Goal: Information Seeking & Learning: Learn about a topic

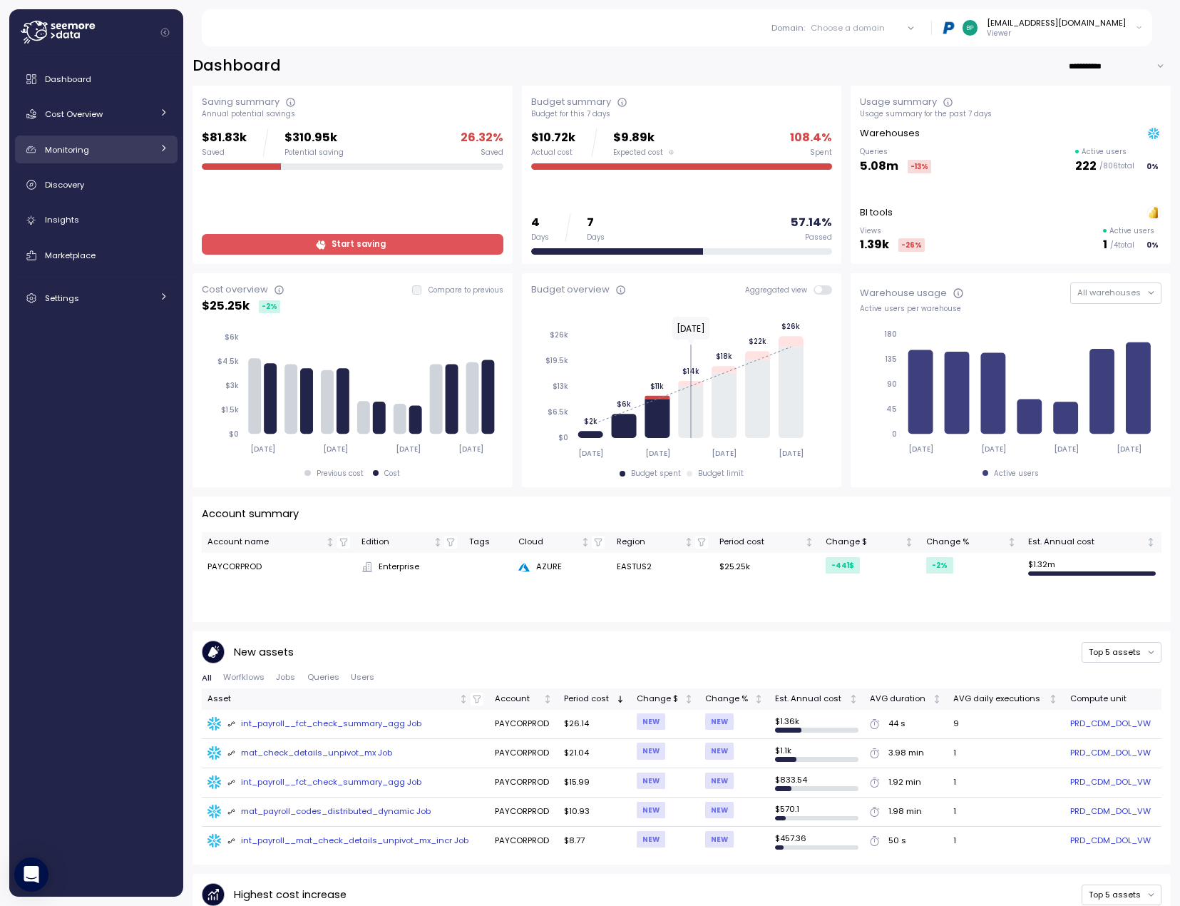
click at [162, 148] on icon at bounding box center [163, 147] width 9 height 9
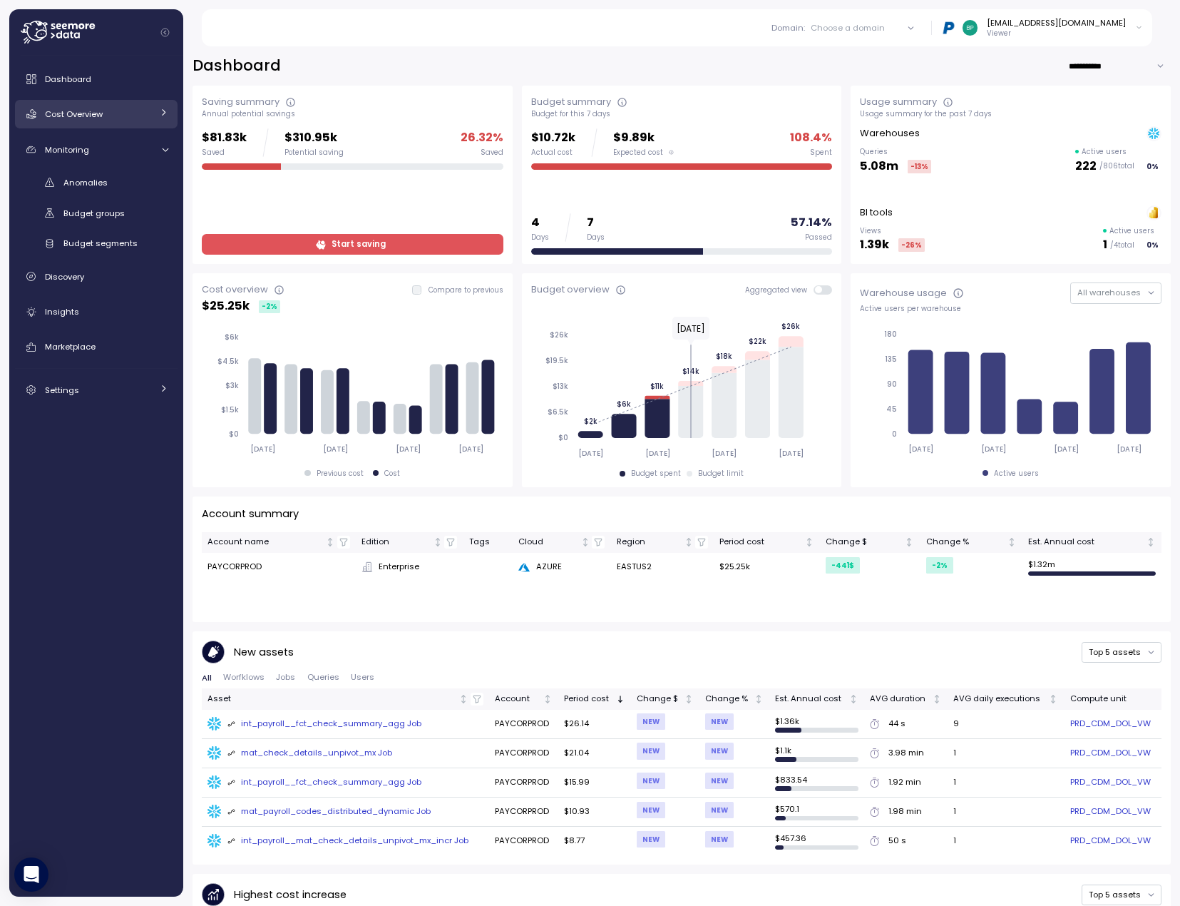
click at [156, 116] on link "Cost Overview" at bounding box center [96, 114] width 163 height 29
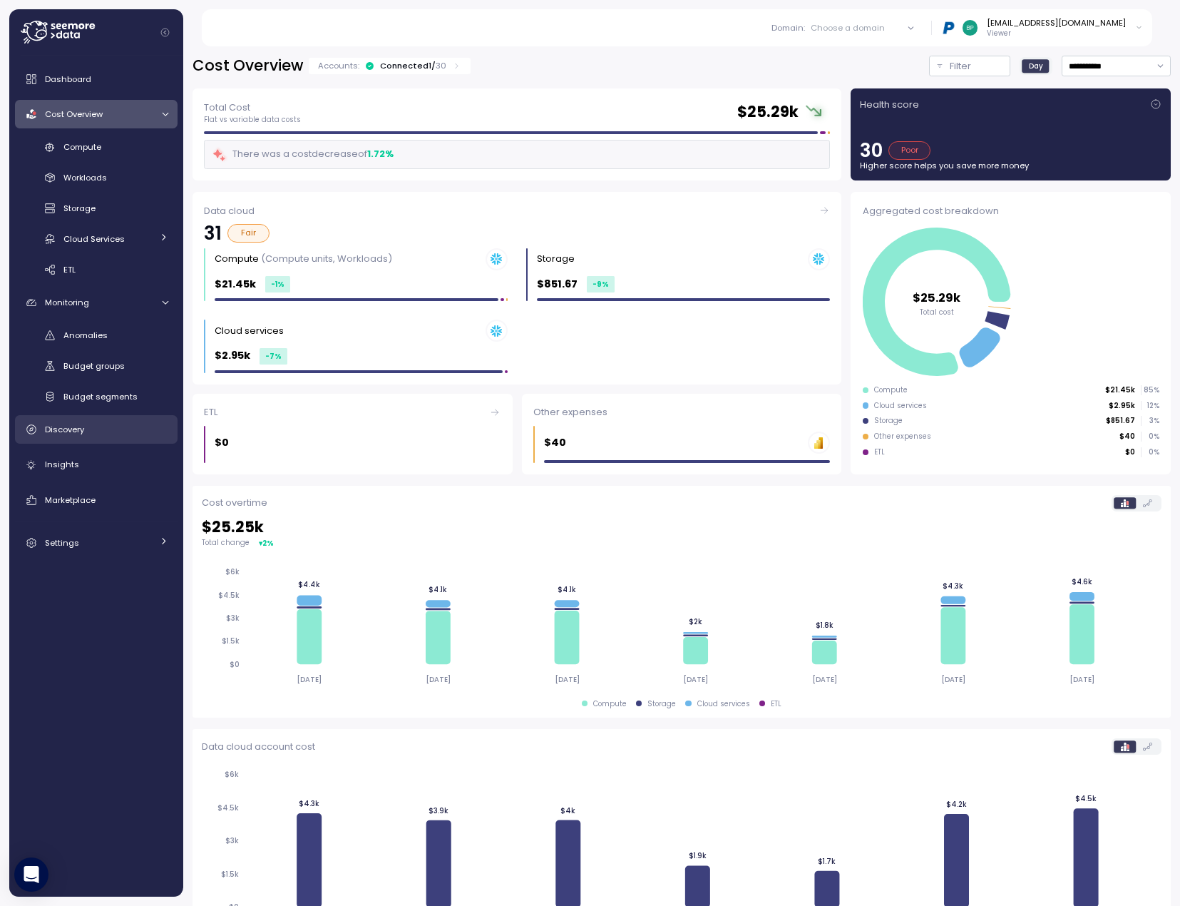
click at [105, 427] on div "Discovery" at bounding box center [106, 429] width 123 height 14
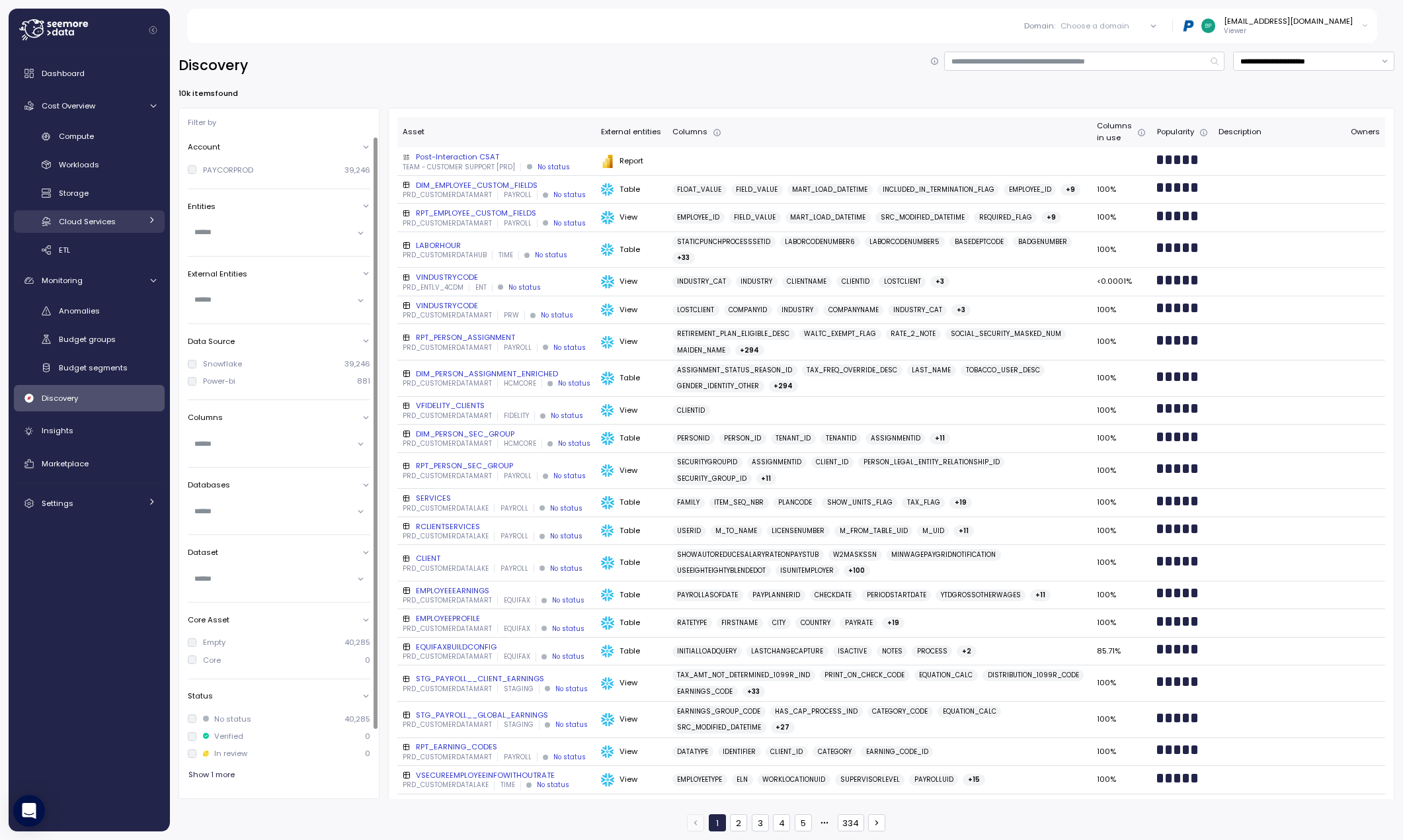
click at [144, 218] on link "Cloud Services" at bounding box center [89, 222] width 151 height 22
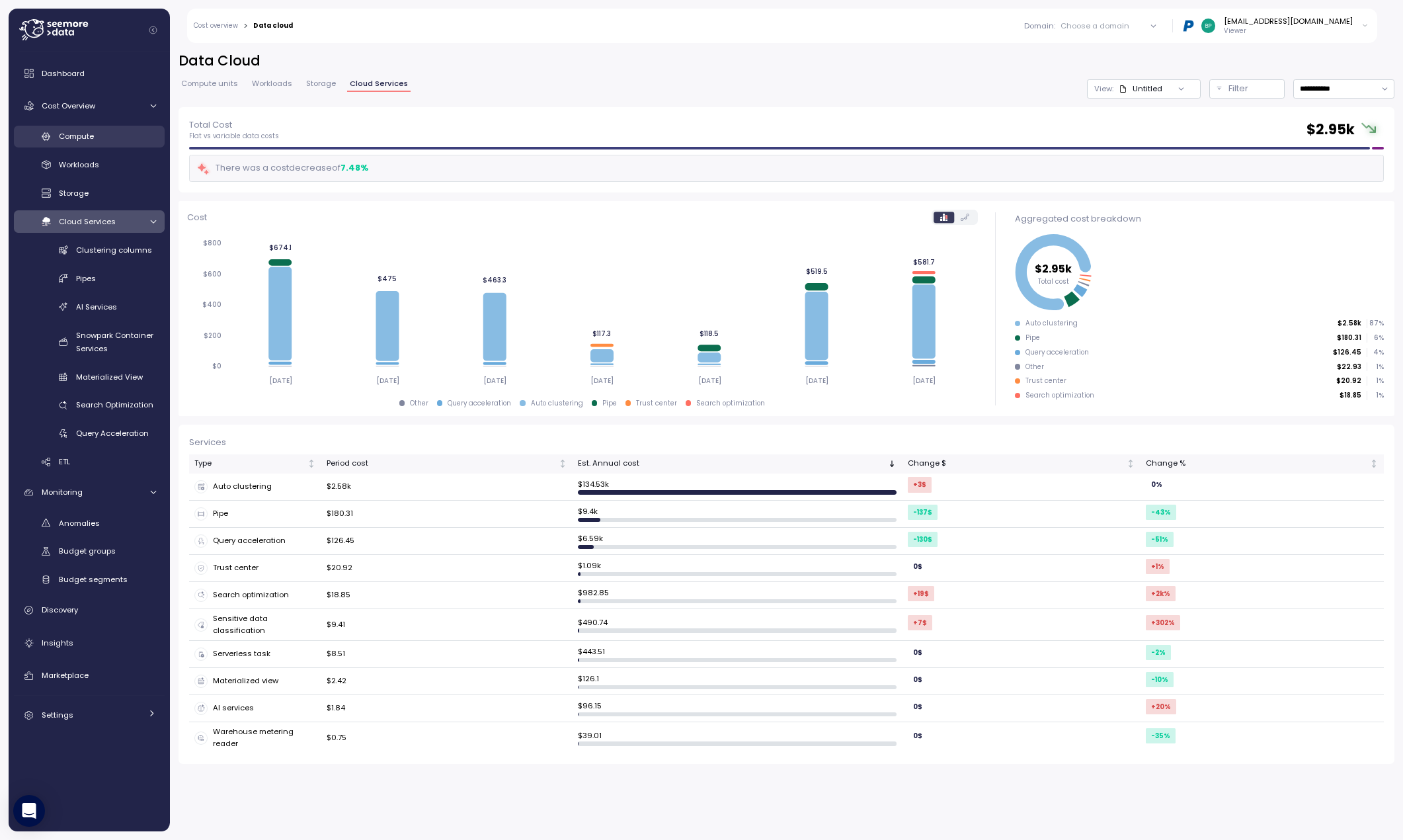
click at [108, 141] on div "Compute" at bounding box center [107, 136] width 97 height 13
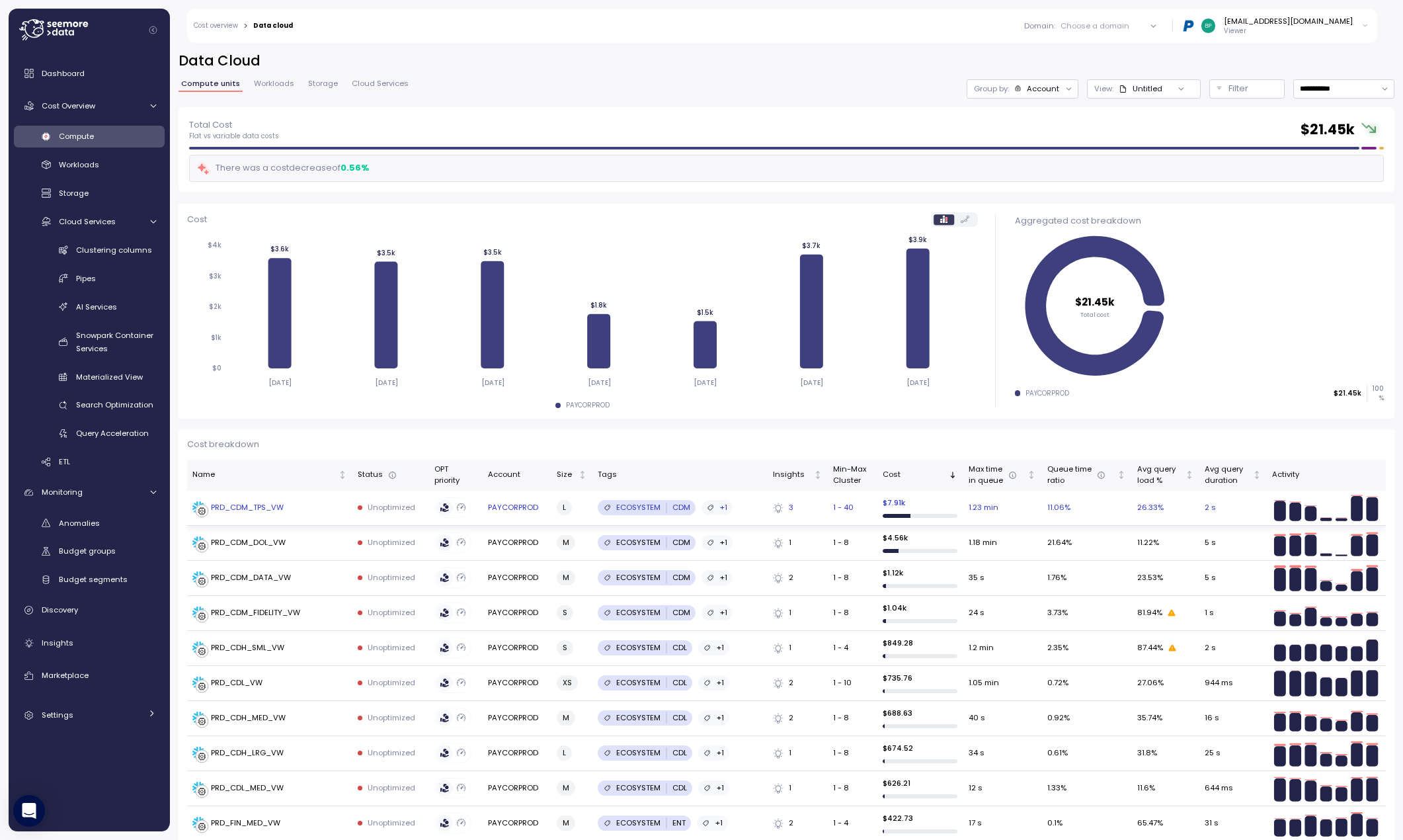
click at [275, 508] on div "PRD_CDM_TPS_VW" at bounding box center [247, 507] width 72 height 12
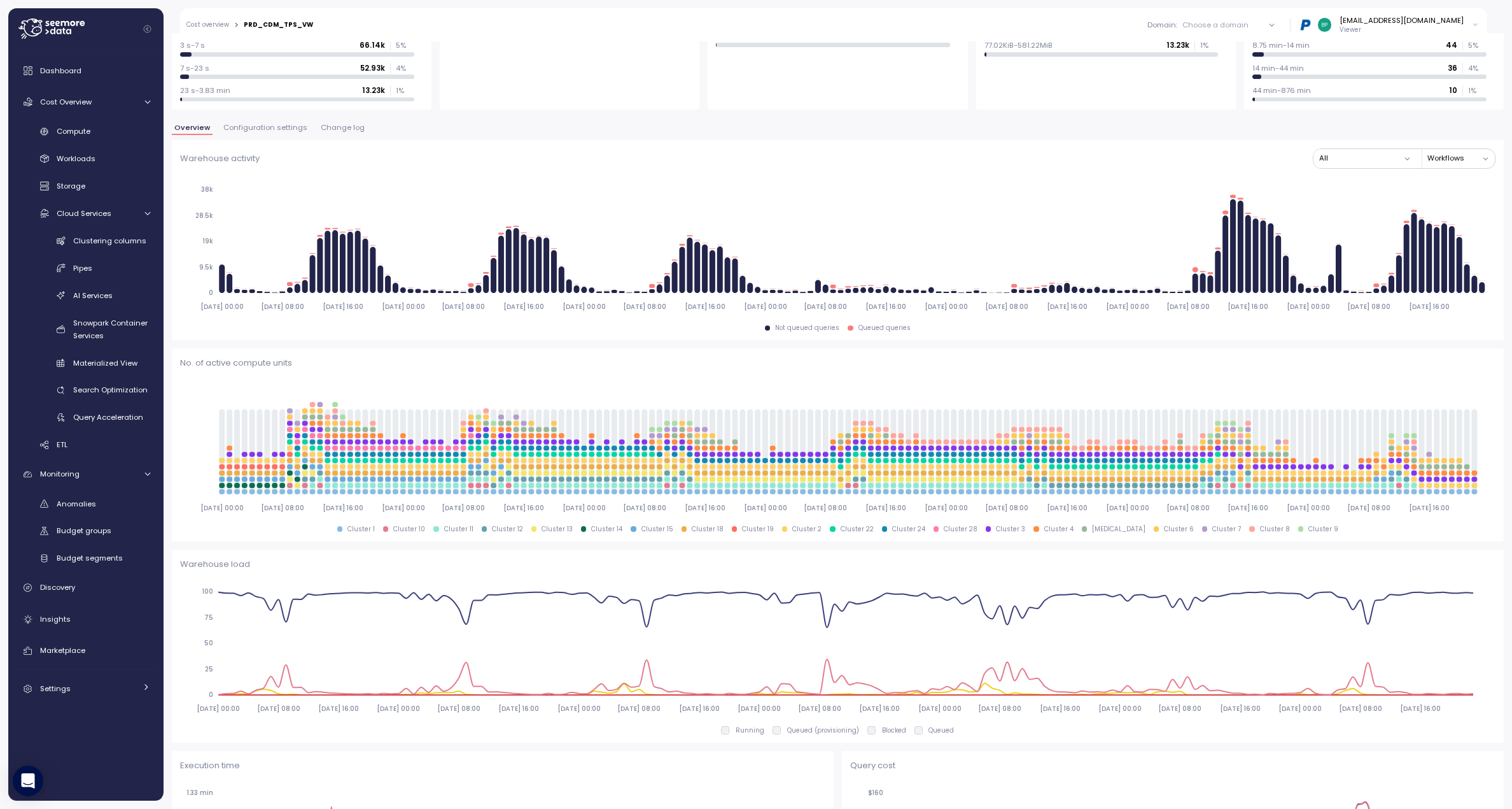
scroll to position [254, 0]
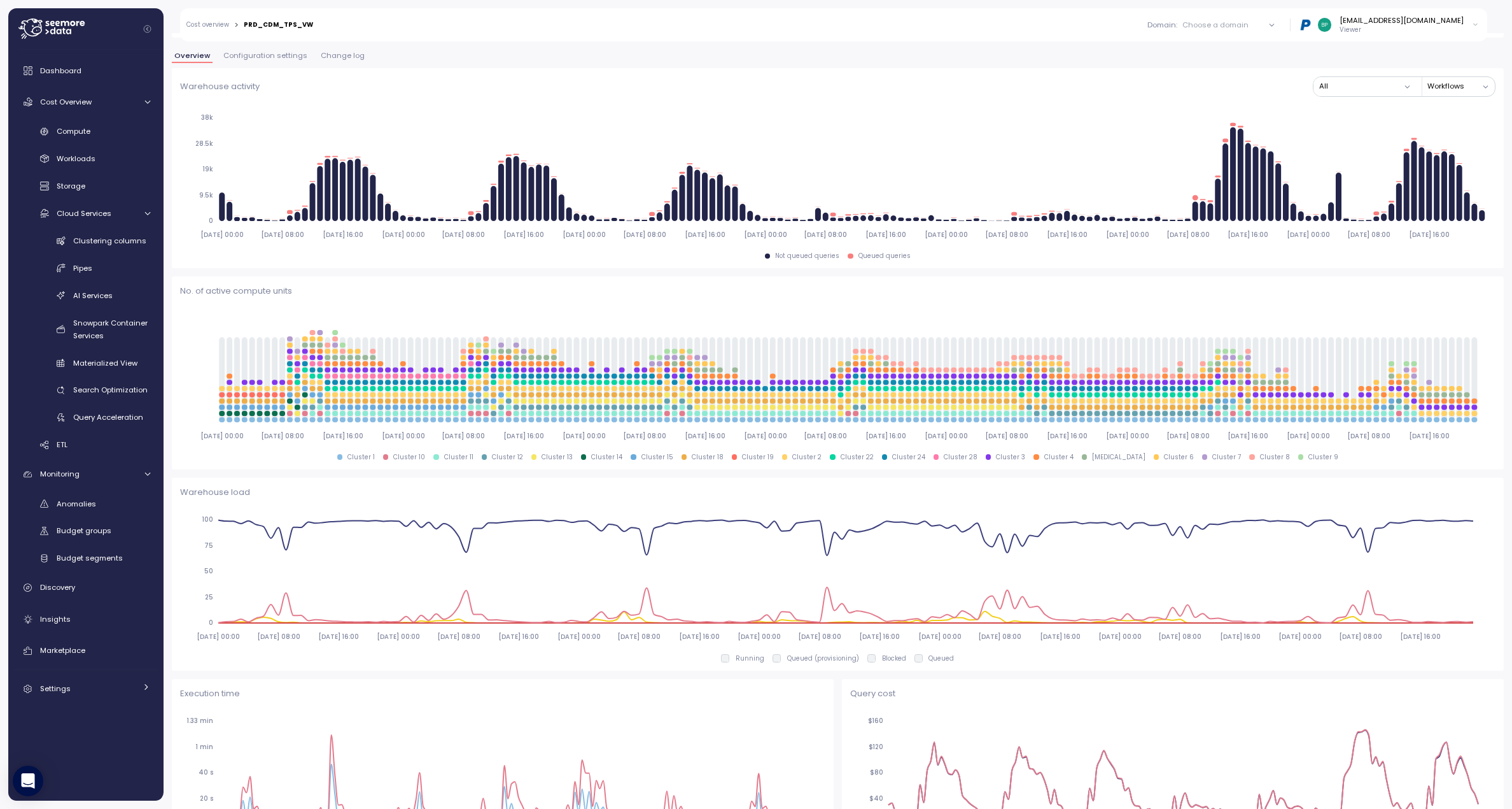
click at [746, 660] on p "Running" at bounding box center [750, 658] width 29 height 9
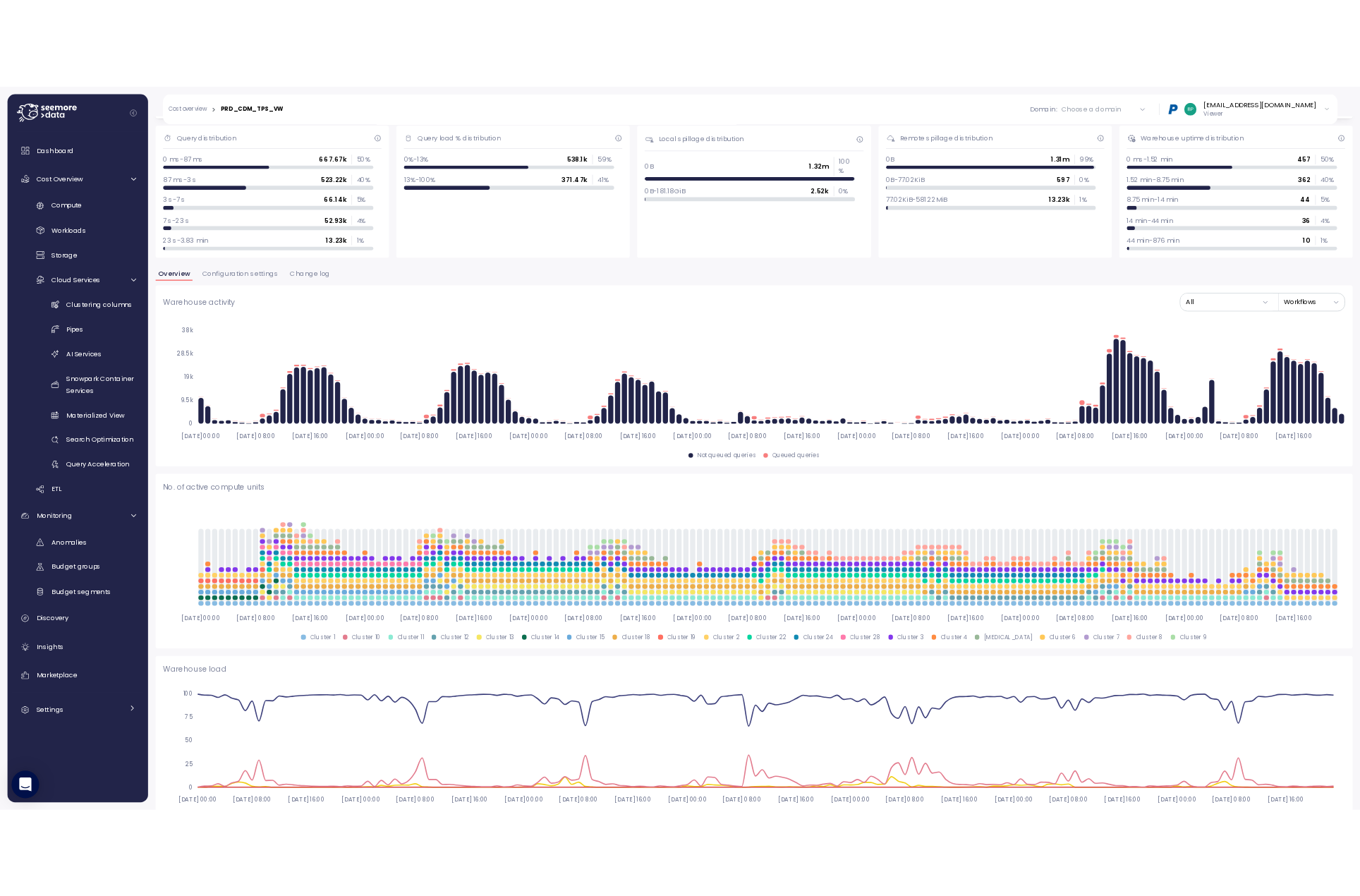
scroll to position [0, 0]
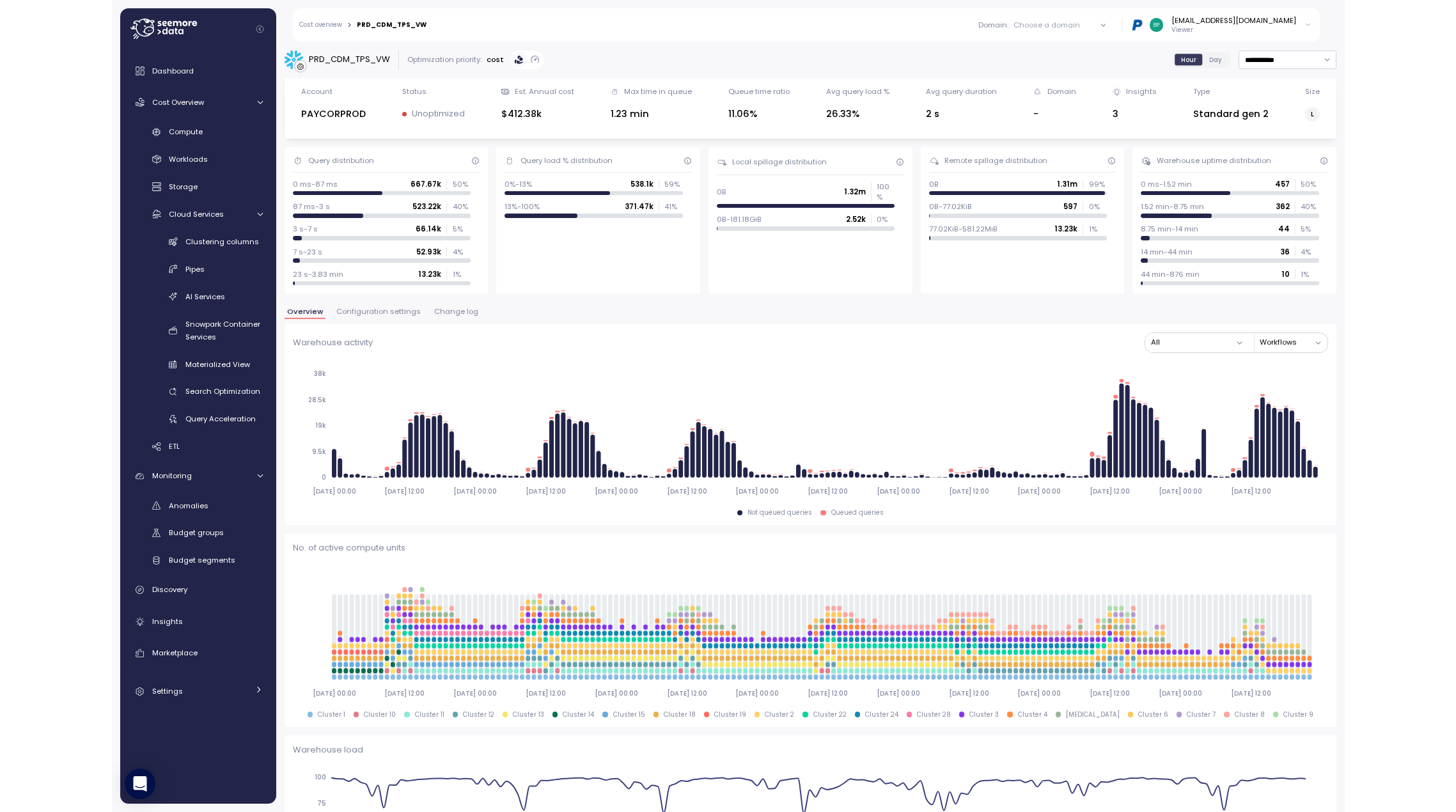
scroll to position [511, 0]
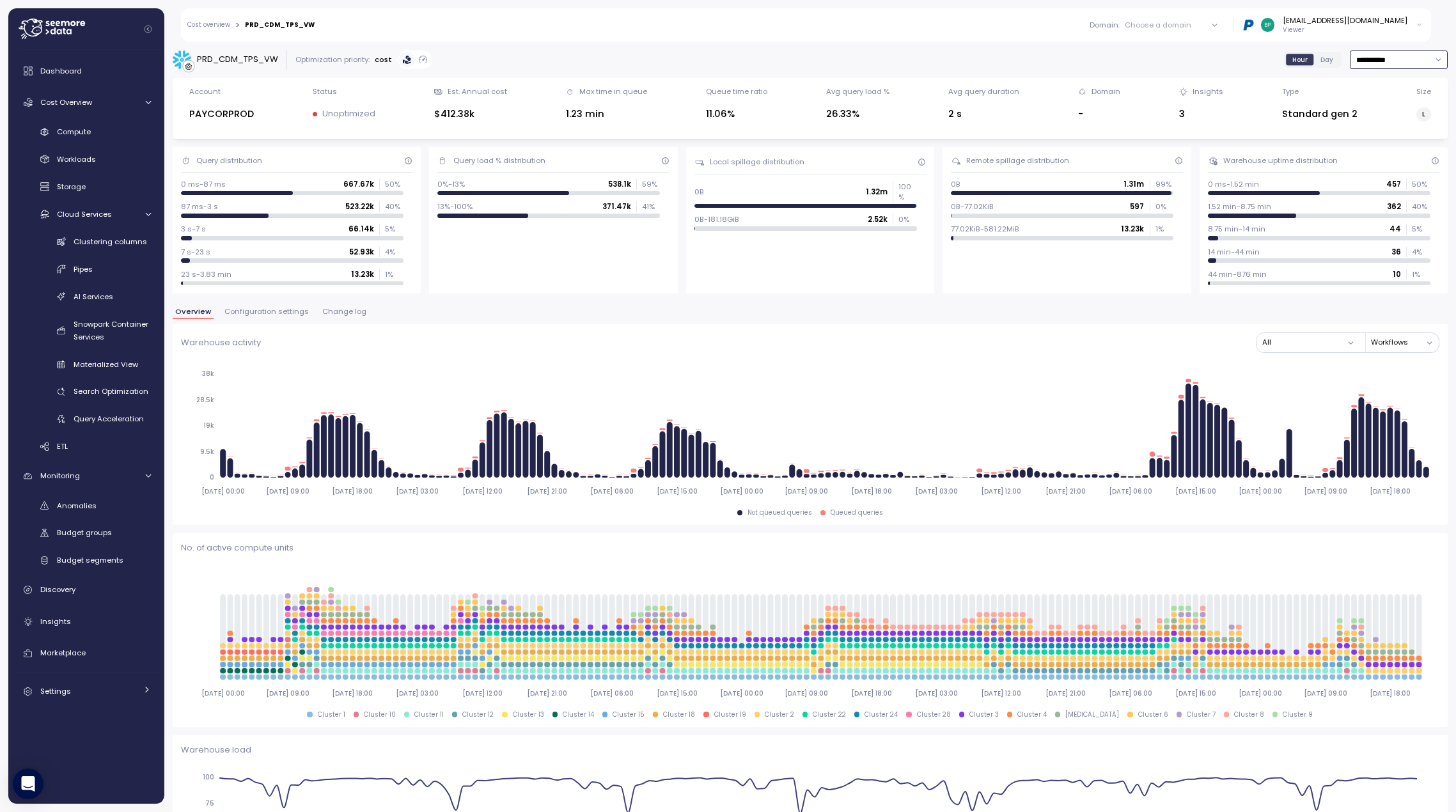
click at [1232, 63] on input "**********" at bounding box center [1398, 59] width 98 height 19
click at [1232, 86] on div "[DATE]" at bounding box center [1358, 84] width 23 height 10
type input "*********"
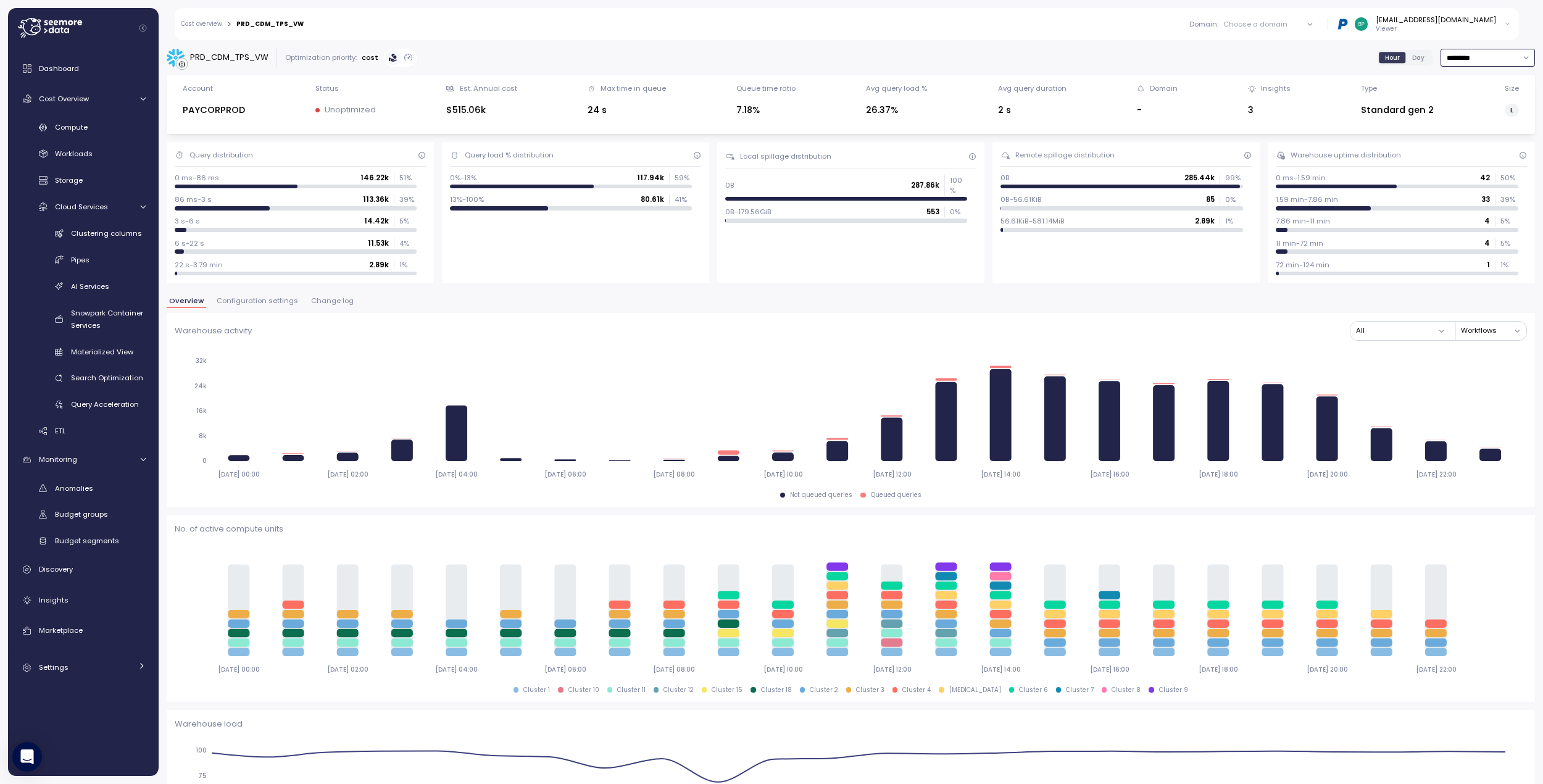
click at [1189, 55] on input "*********" at bounding box center [1487, 57] width 94 height 18
click at [1189, 57] on span "Day" at bounding box center [1418, 57] width 12 height 10
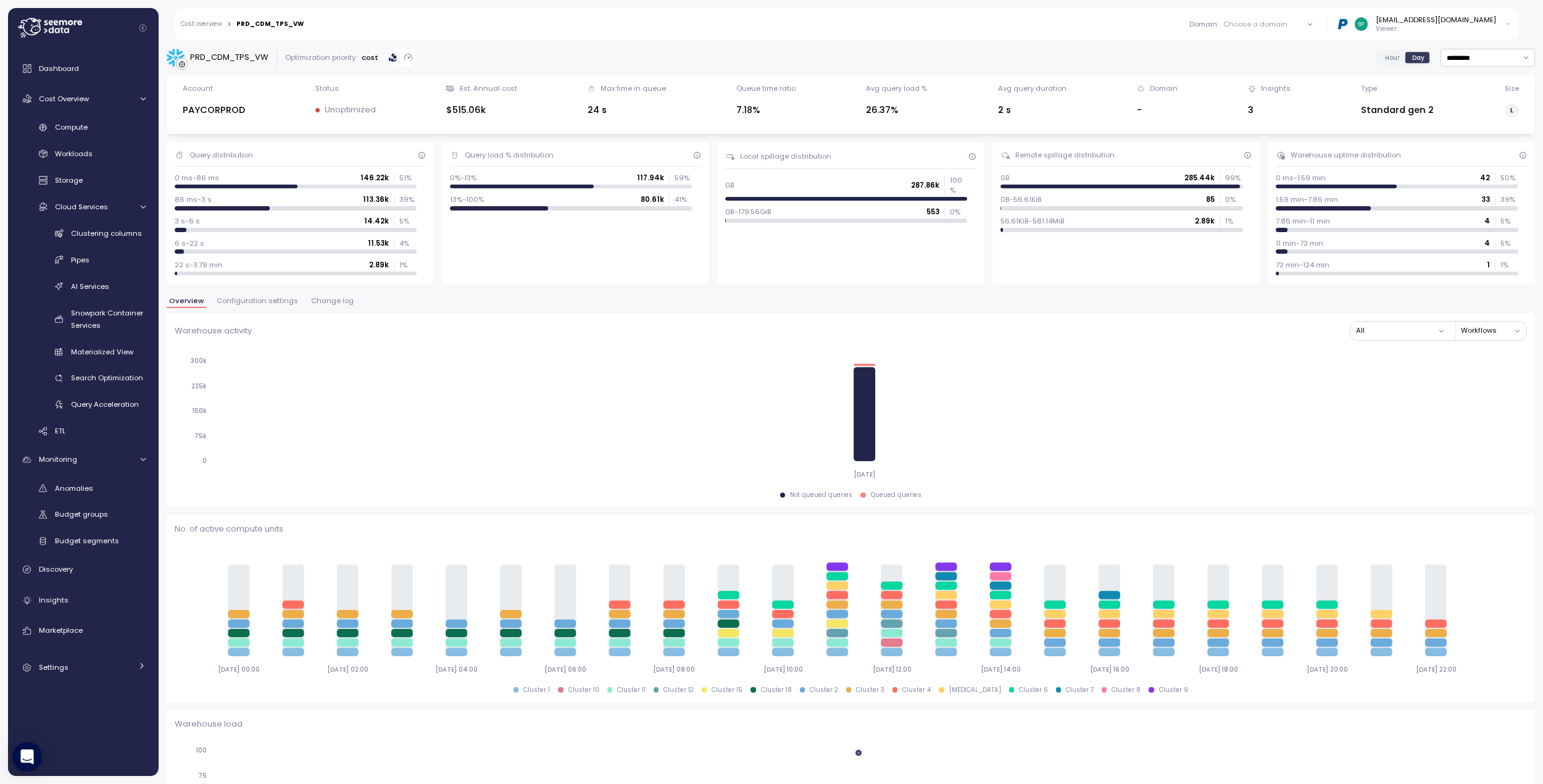
click at [1189, 58] on span "Hour" at bounding box center [1392, 57] width 15 height 10
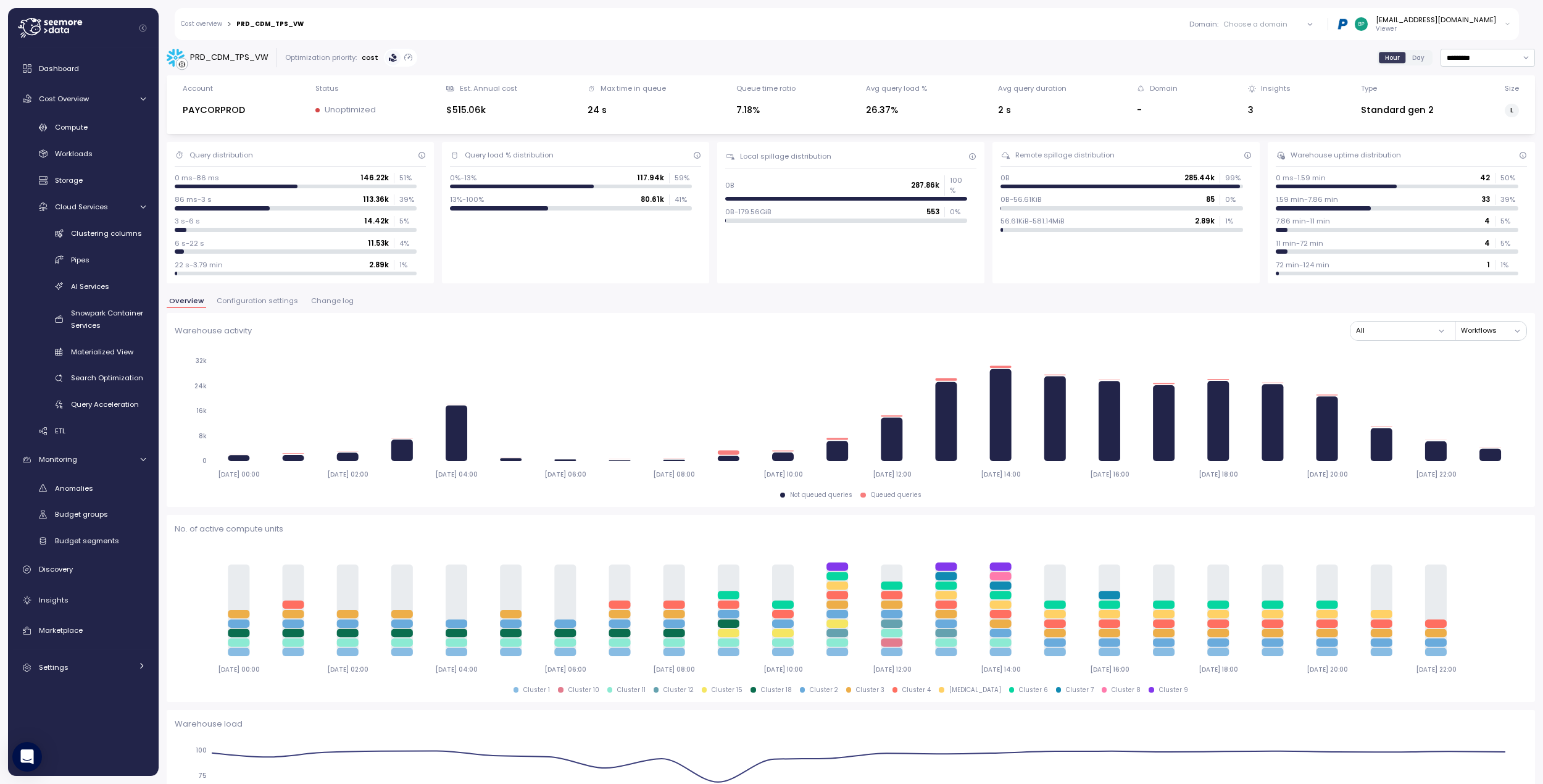
click at [202, 362] on tspan "32k" at bounding box center [201, 360] width 11 height 8
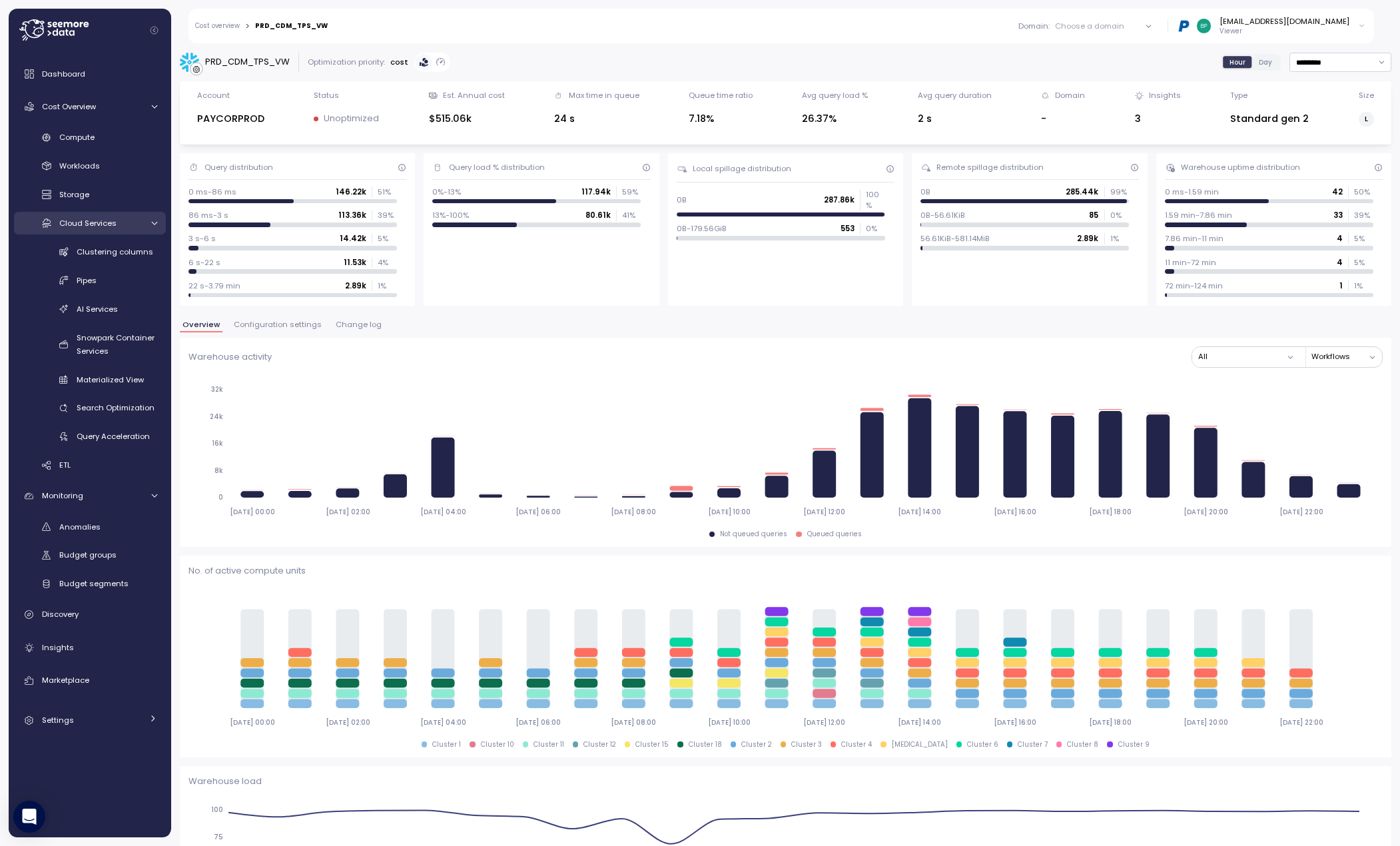
click at [149, 218] on link "Cloud Services" at bounding box center [90, 223] width 152 height 22
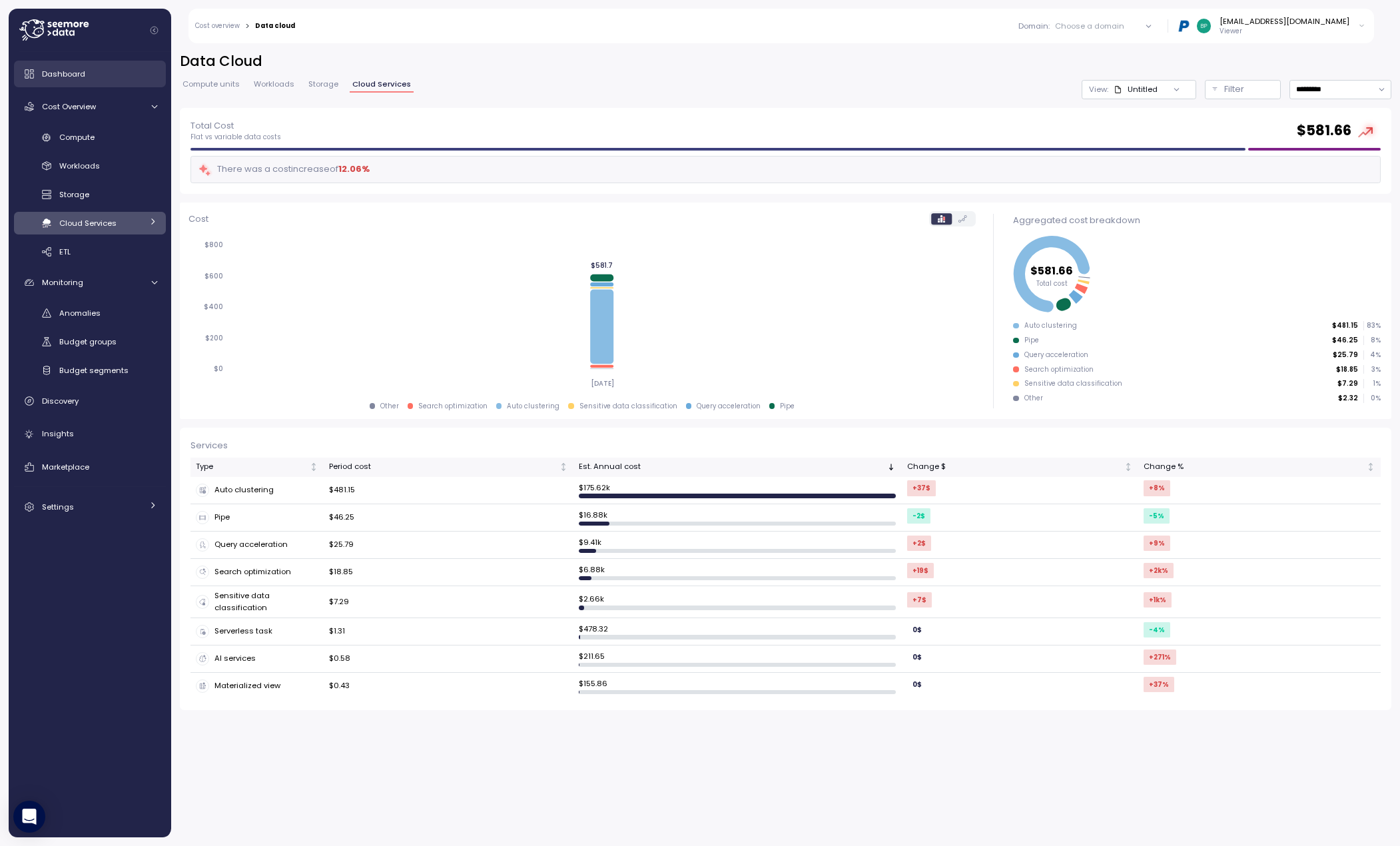
click at [88, 78] on div "Dashboard" at bounding box center [99, 74] width 115 height 13
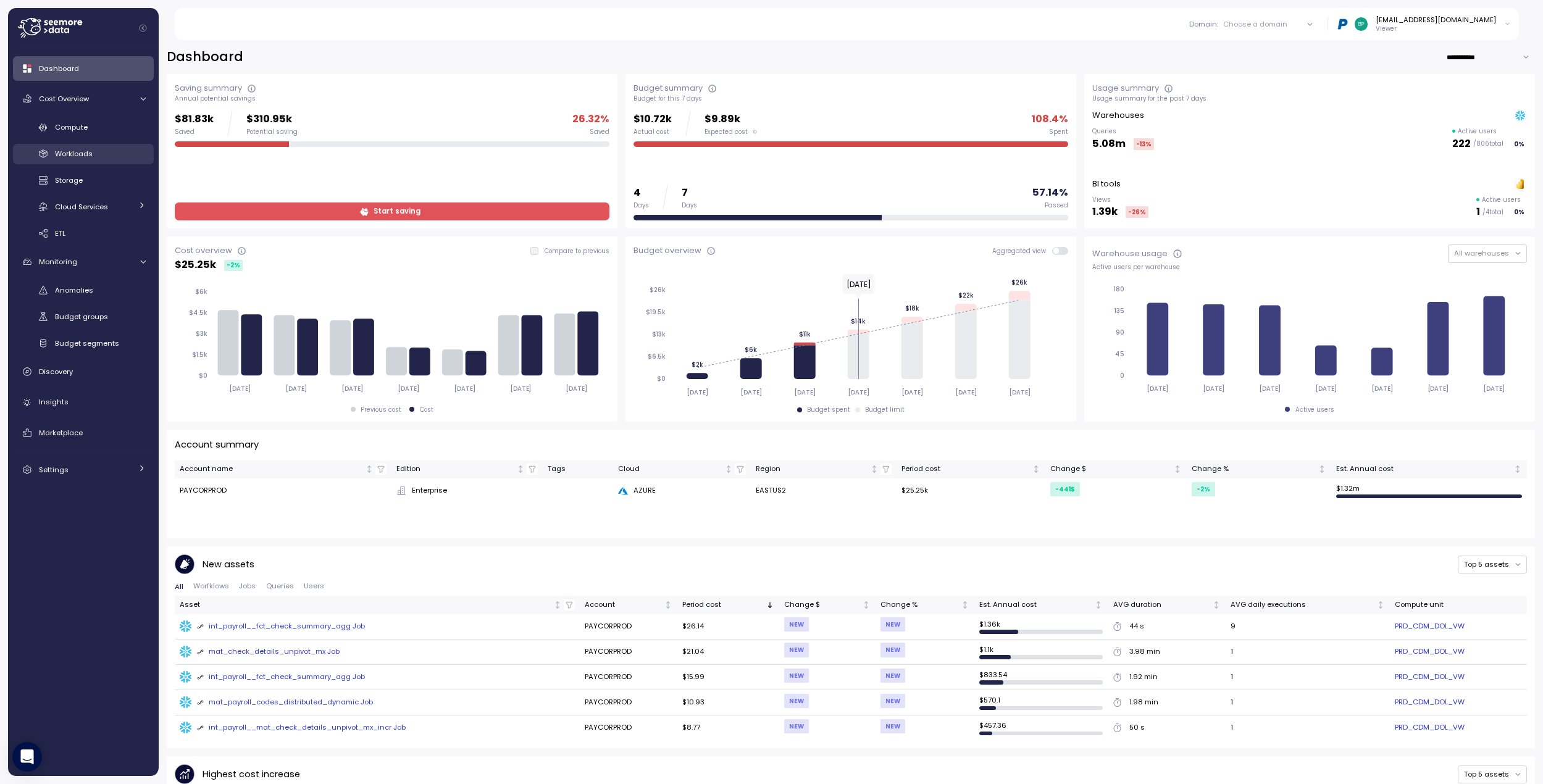
click at [98, 147] on div "Workloads" at bounding box center [100, 153] width 91 height 12
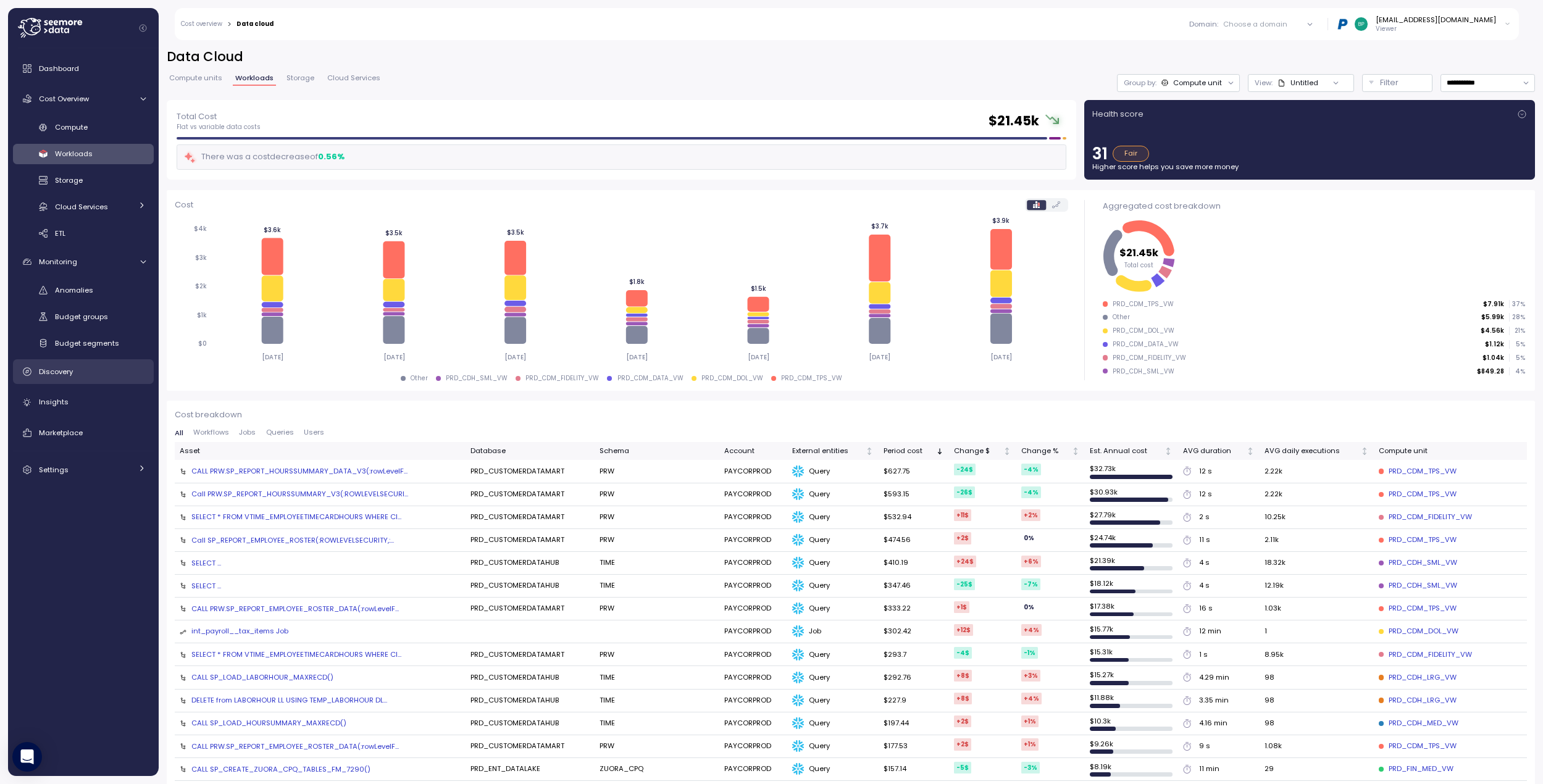
click at [69, 375] on span "Discovery" at bounding box center [55, 371] width 34 height 10
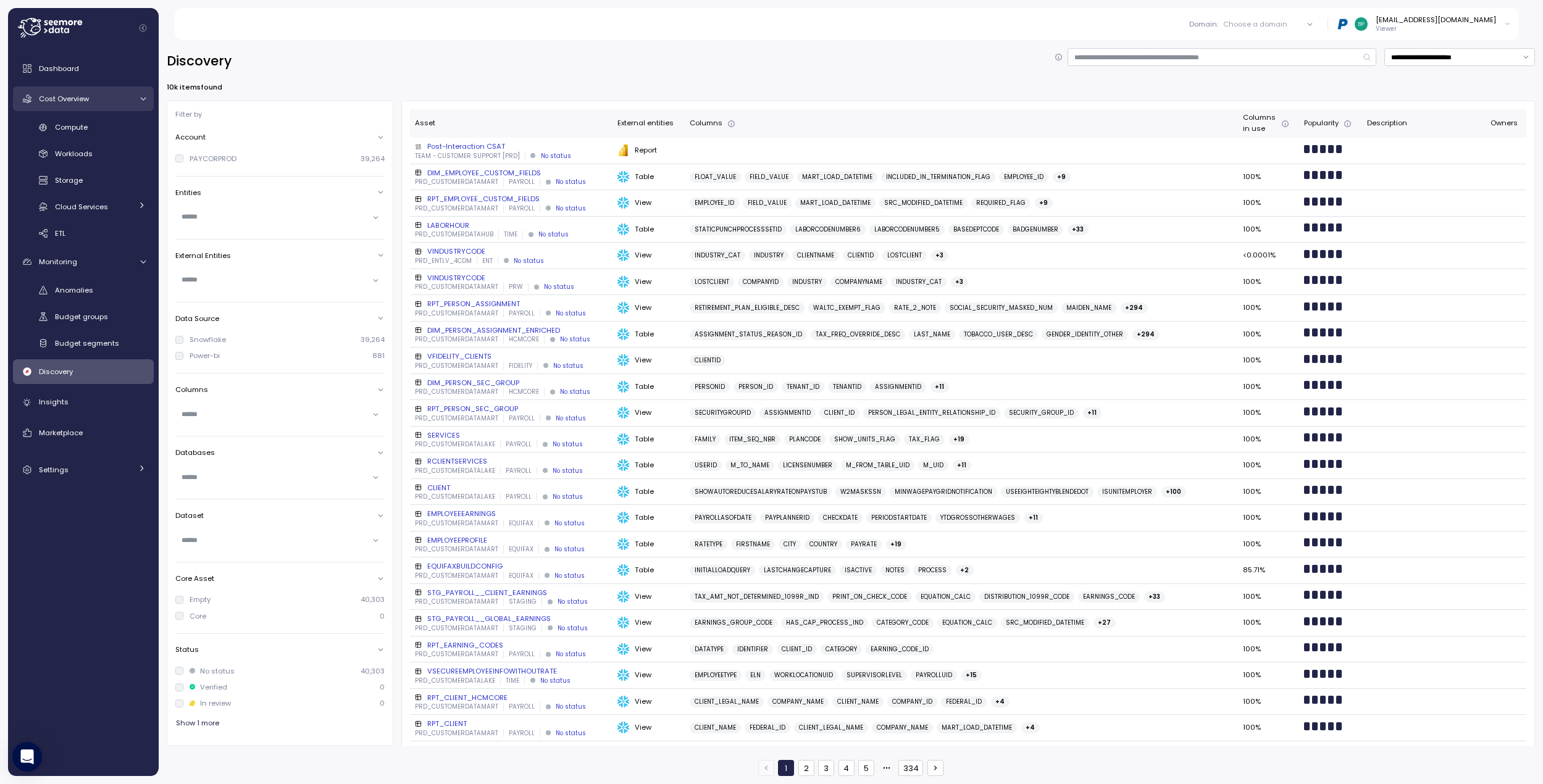
click at [87, 95] on span "Cost Overview" at bounding box center [64, 98] width 50 height 10
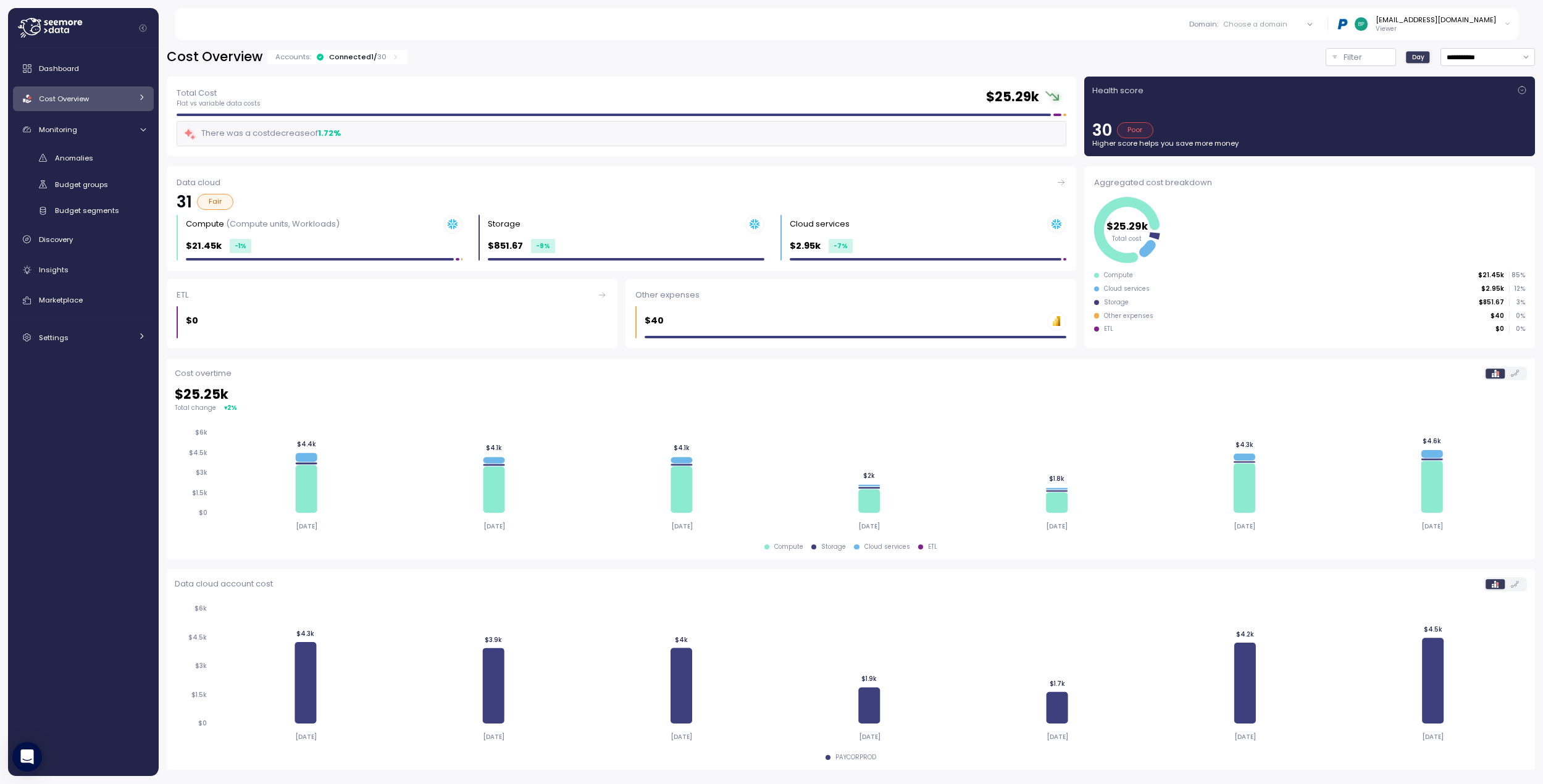
click at [141, 97] on icon at bounding box center [141, 97] width 8 height 8
click at [79, 128] on span "Compute" at bounding box center [71, 126] width 33 height 10
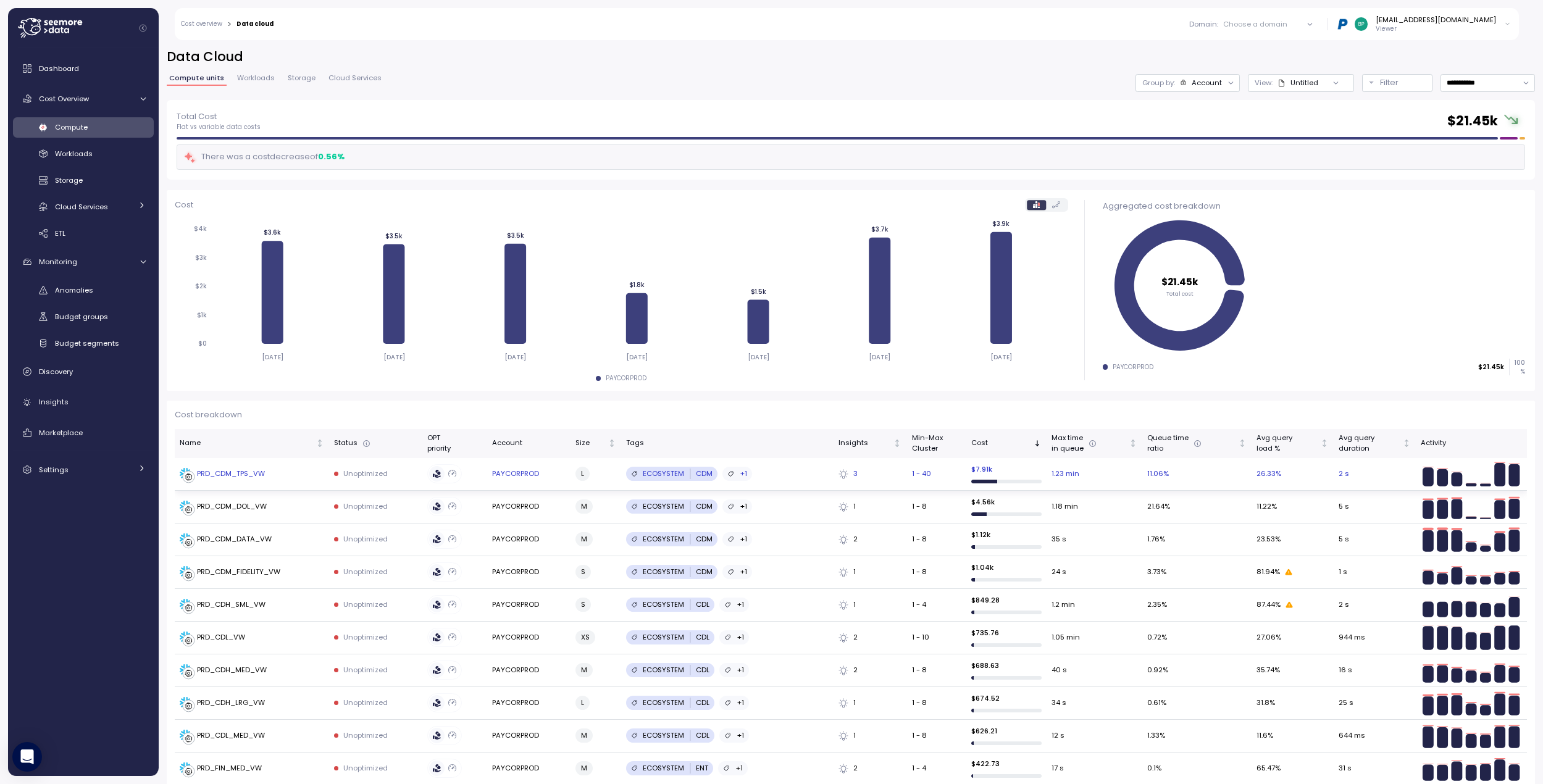
click at [280, 470] on div "PRD_CDM_TPS_VW" at bounding box center [252, 474] width 145 height 12
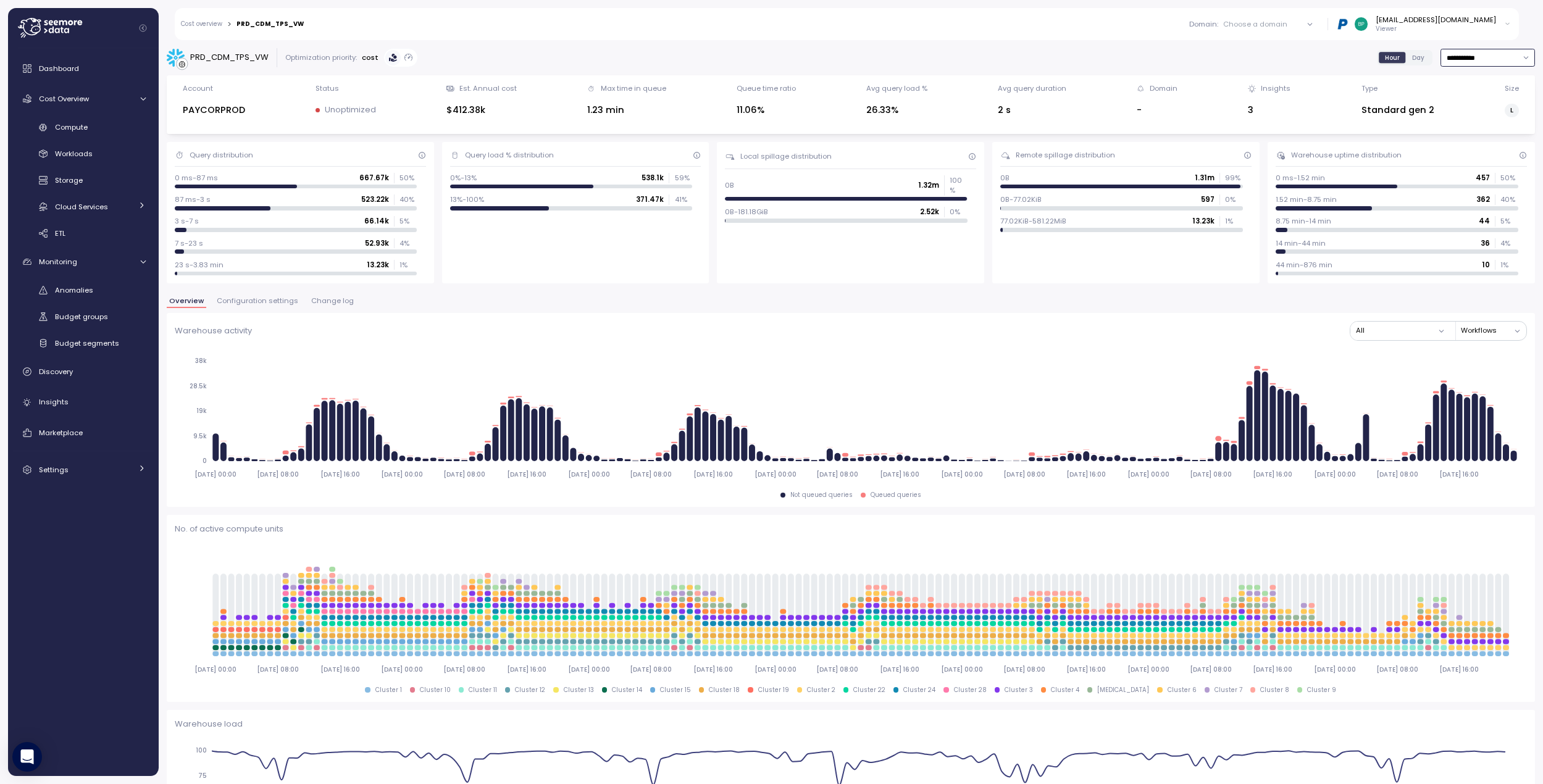
click at [1445, 59] on input "**********" at bounding box center [1488, 57] width 94 height 18
click at [1445, 79] on div "[DATE]" at bounding box center [1449, 81] width 23 height 10
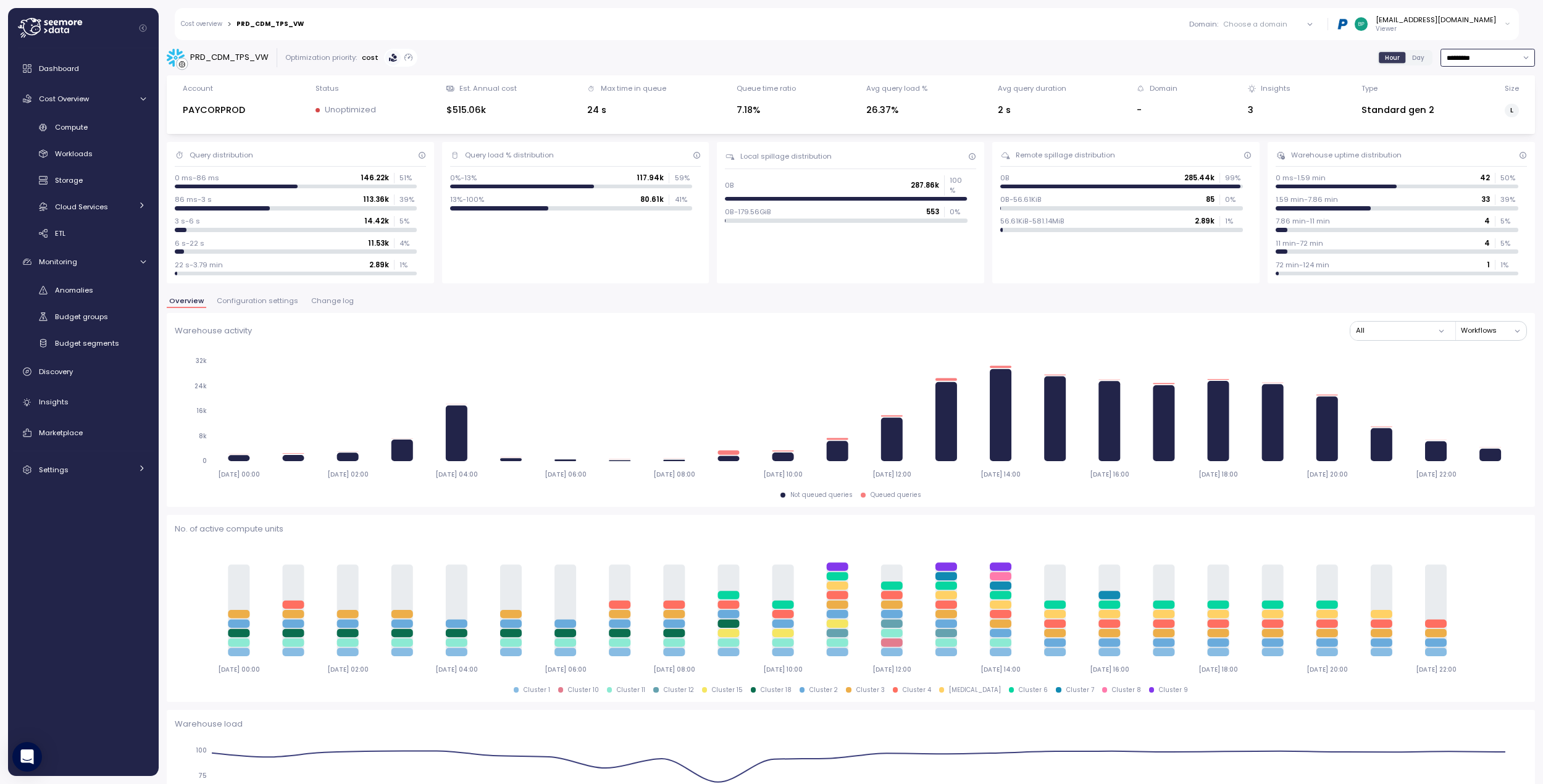
click at [1445, 58] on input "*********" at bounding box center [1488, 57] width 94 height 18
click at [1445, 100] on div "Last 3 days" at bounding box center [1457, 98] width 41 height 10
type input "**********"
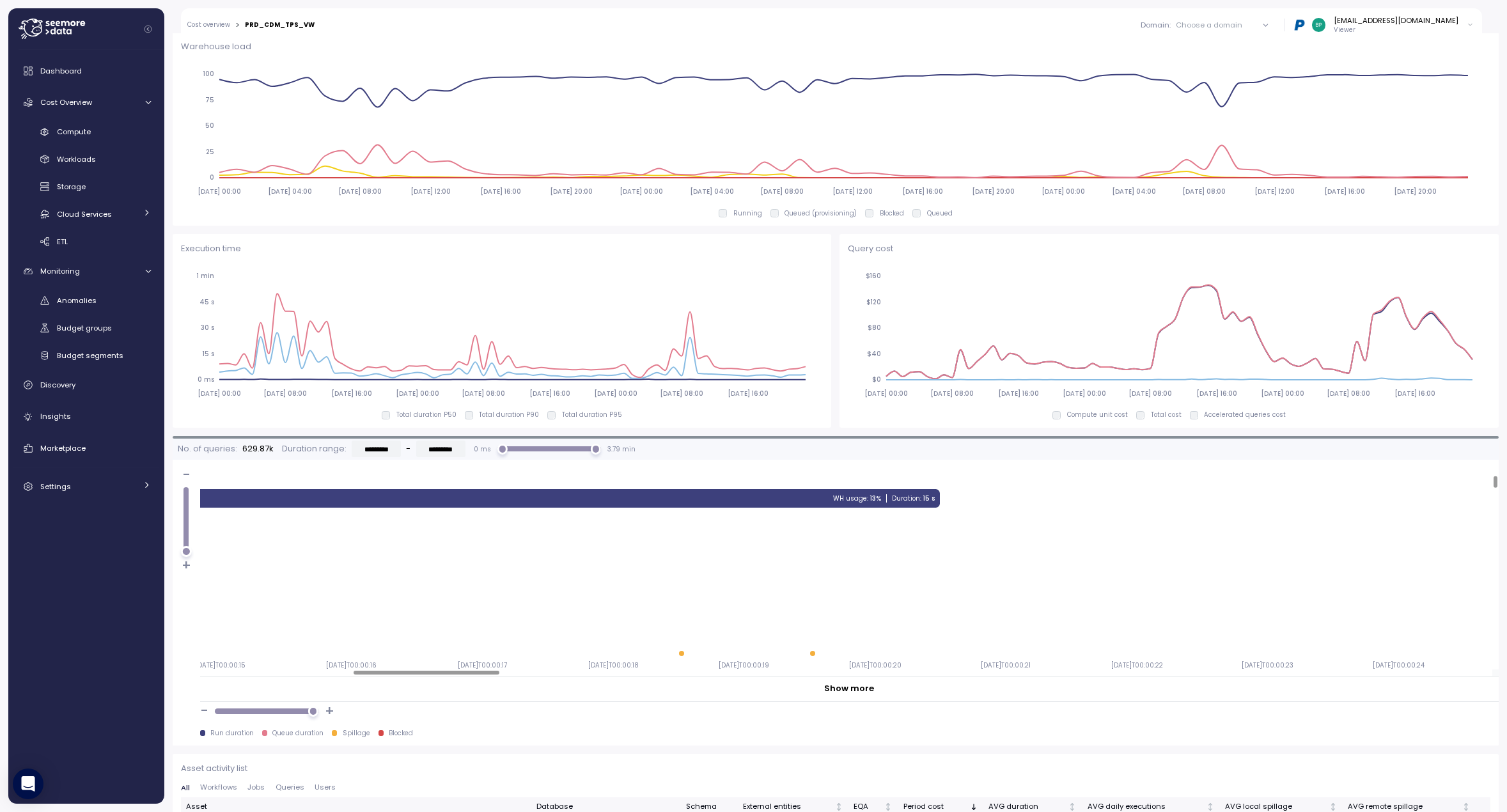
scroll to position [128, 298]
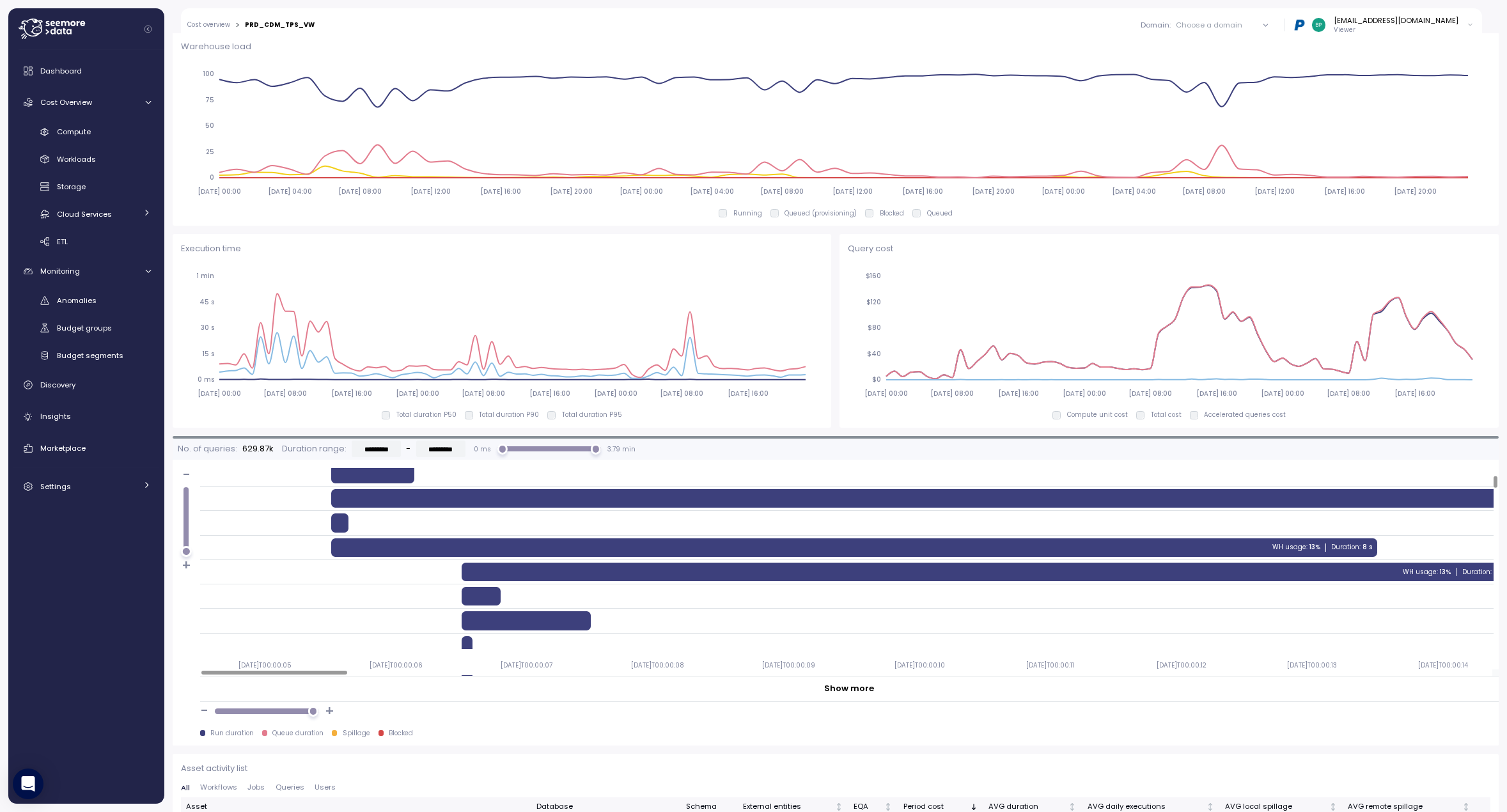
click at [261, 670] on div at bounding box center [274, 672] width 146 height 4
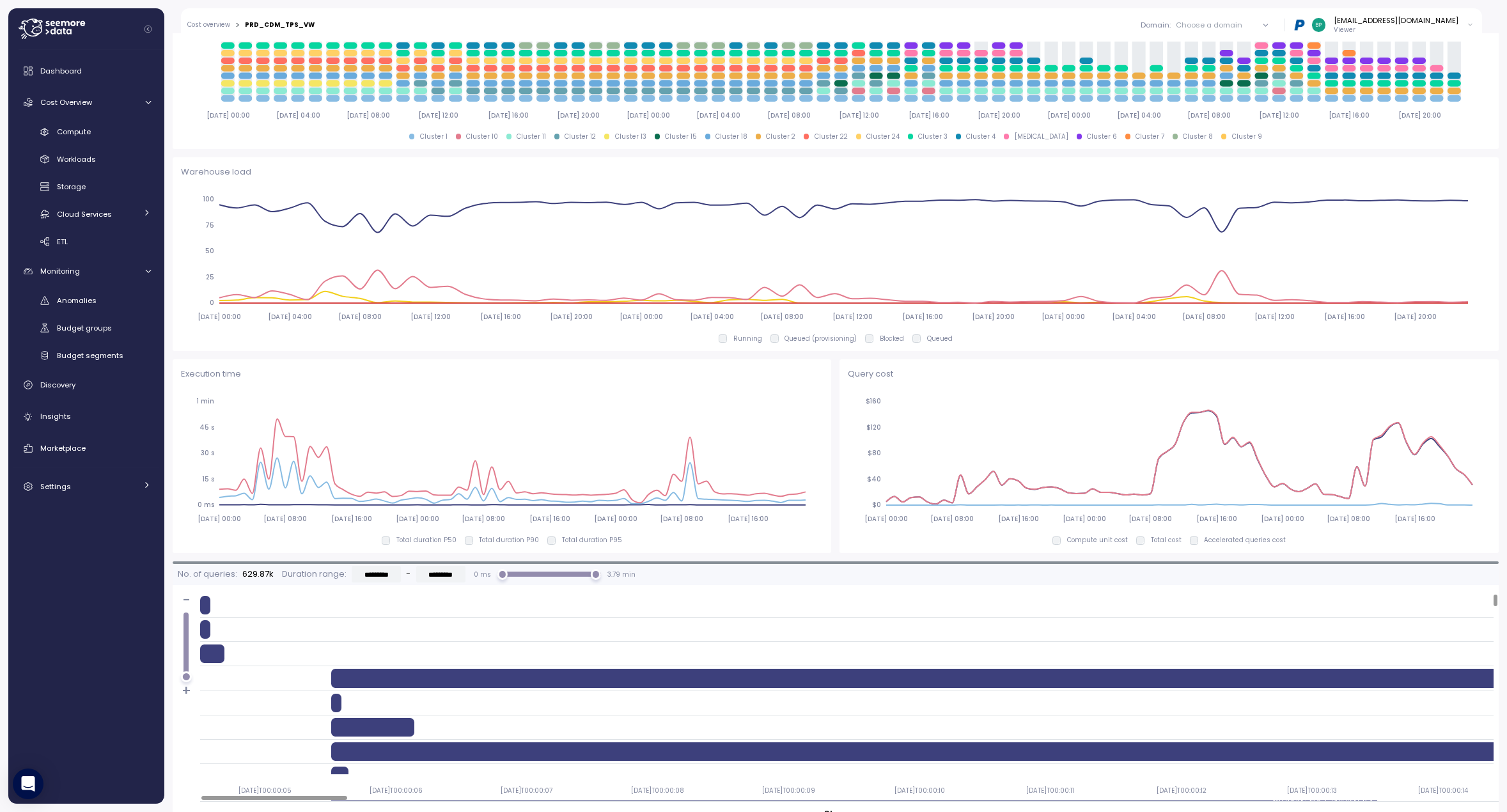
scroll to position [575, 0]
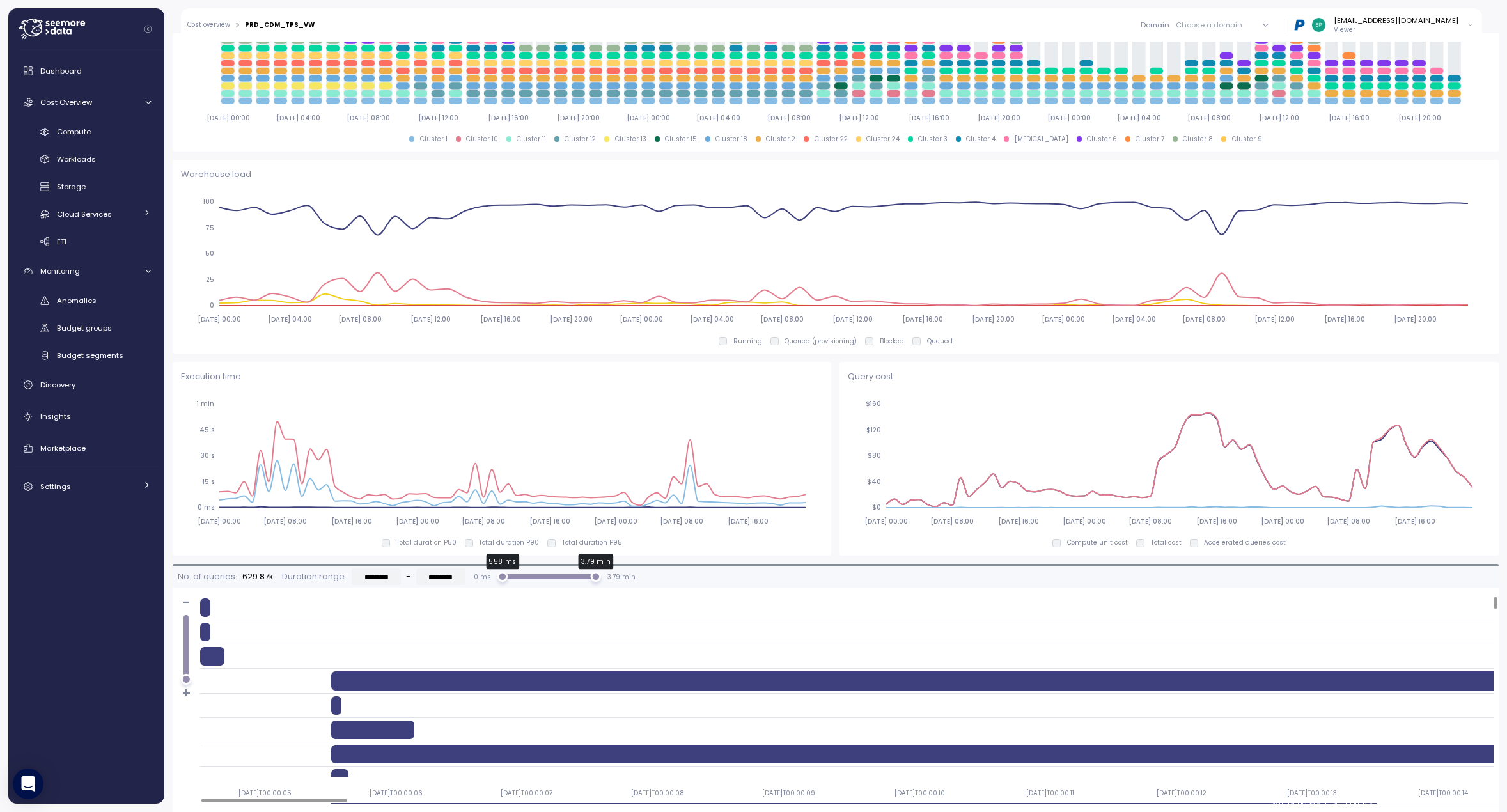
drag, startPoint x: 498, startPoint y: 578, endPoint x: 549, endPoint y: 580, distance: 51.0
click at [507, 580] on div "558 ms" at bounding box center [502, 577] width 11 height 11
click at [541, 578] on div "558 ms 3.79 min" at bounding box center [549, 576] width 93 height 5
drag, startPoint x: 541, startPoint y: 578, endPoint x: 560, endPoint y: 578, distance: 19.0
click at [560, 578] on div "2.03 min 3.79 min" at bounding box center [549, 576] width 93 height 5
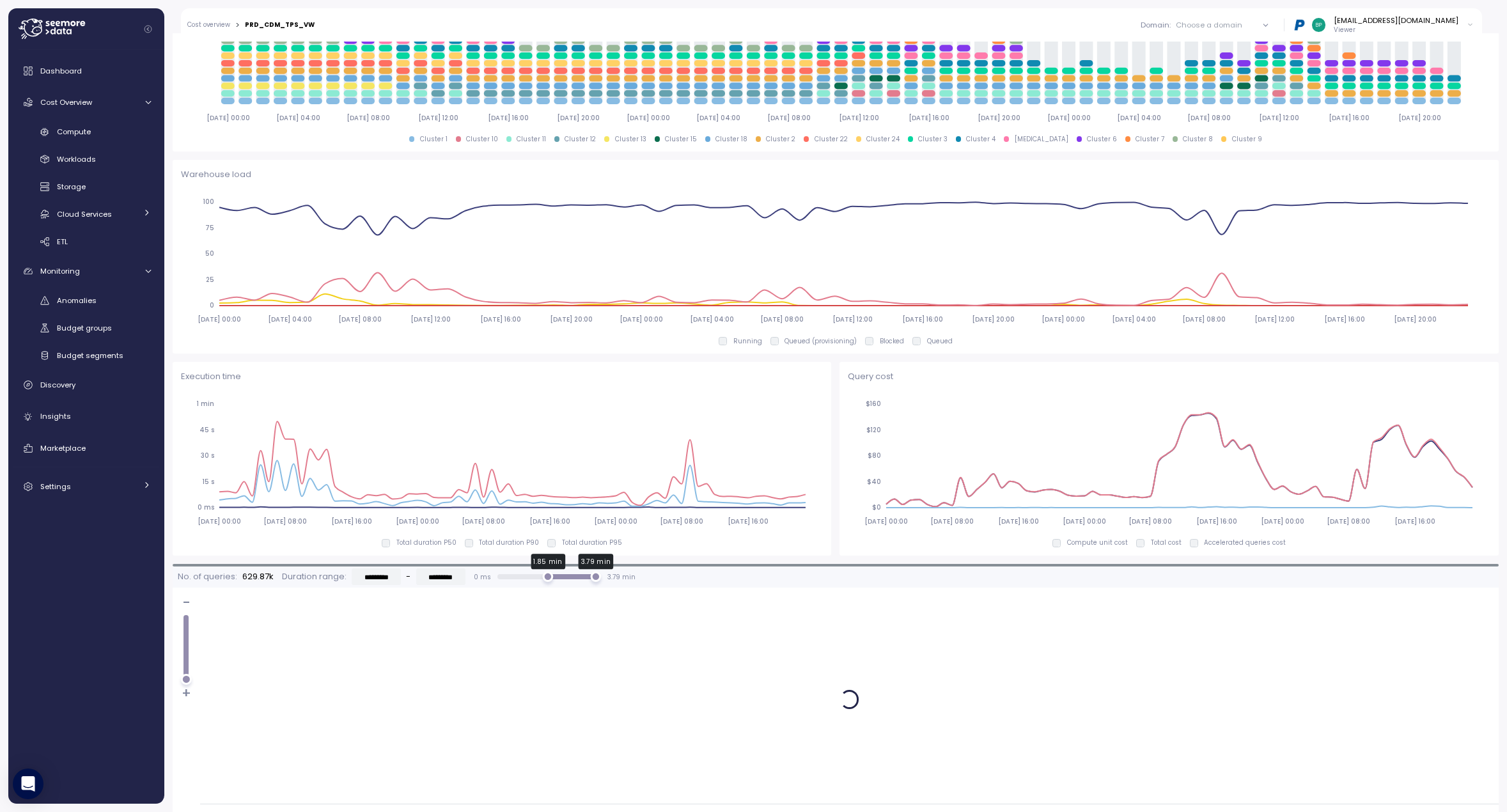
drag, startPoint x: 542, startPoint y: 578, endPoint x: 524, endPoint y: 578, distance: 18.0
click at [524, 578] on div "1.85 min 3.79 min" at bounding box center [549, 576] width 93 height 5
click at [524, 578] on div "1.8 min 3.79 min" at bounding box center [549, 576] width 93 height 5
click at [523, 578] on div "1.04 min" at bounding box center [528, 577] width 11 height 11
click at [512, 576] on div "56 s 3.79 min" at bounding box center [549, 576] width 93 height 5
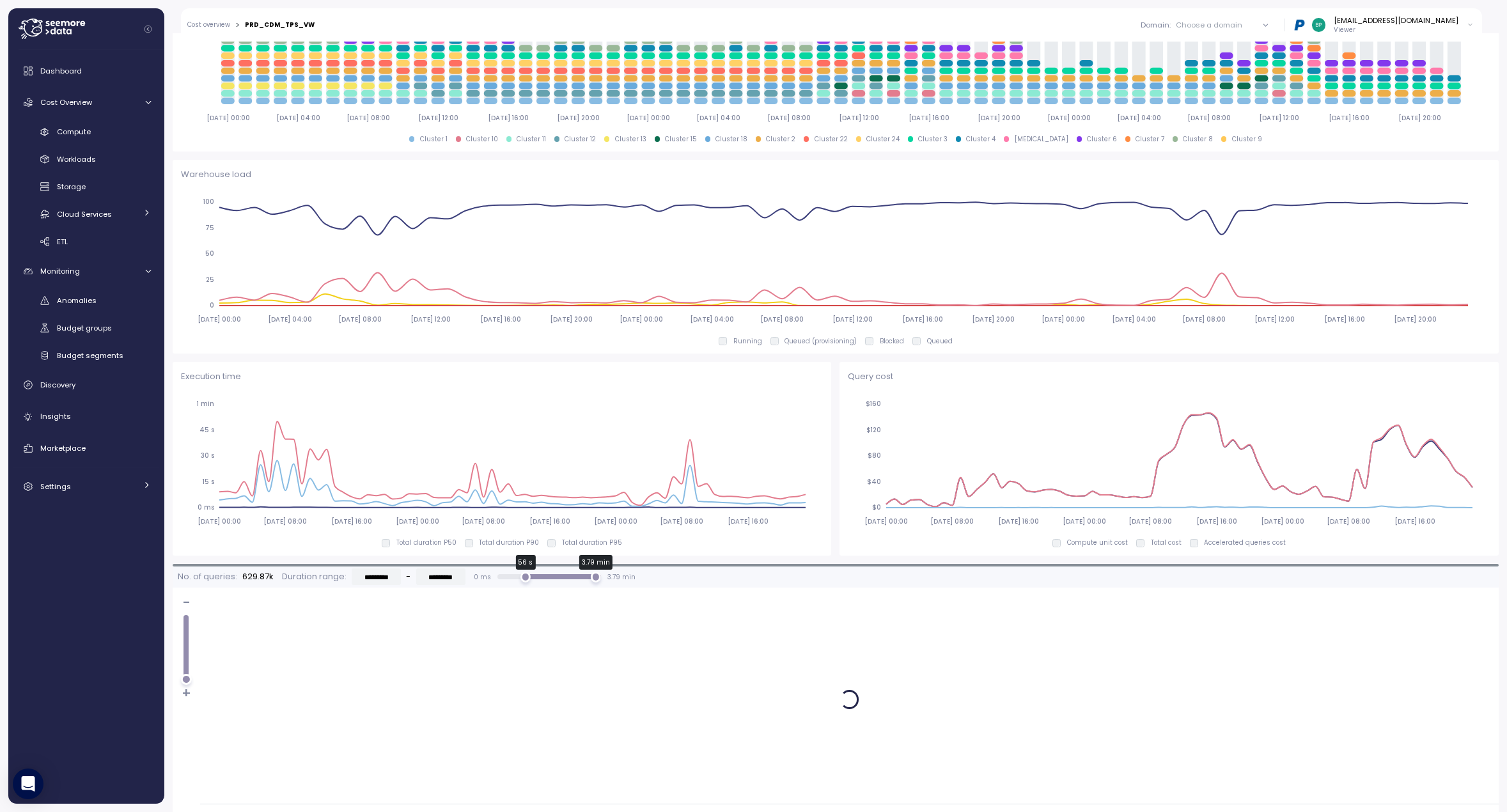
type input "*********"
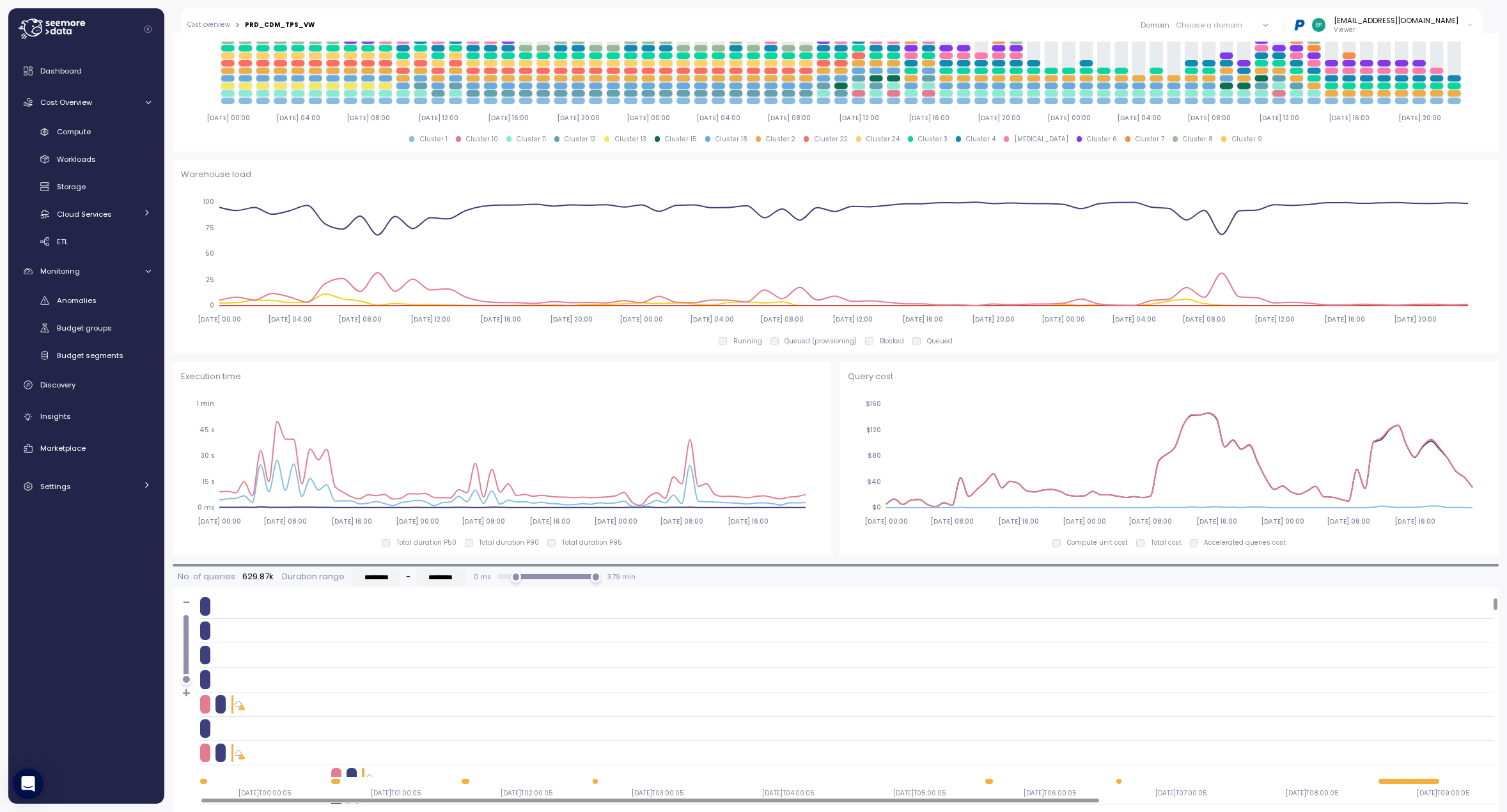
scroll to position [0, 0]
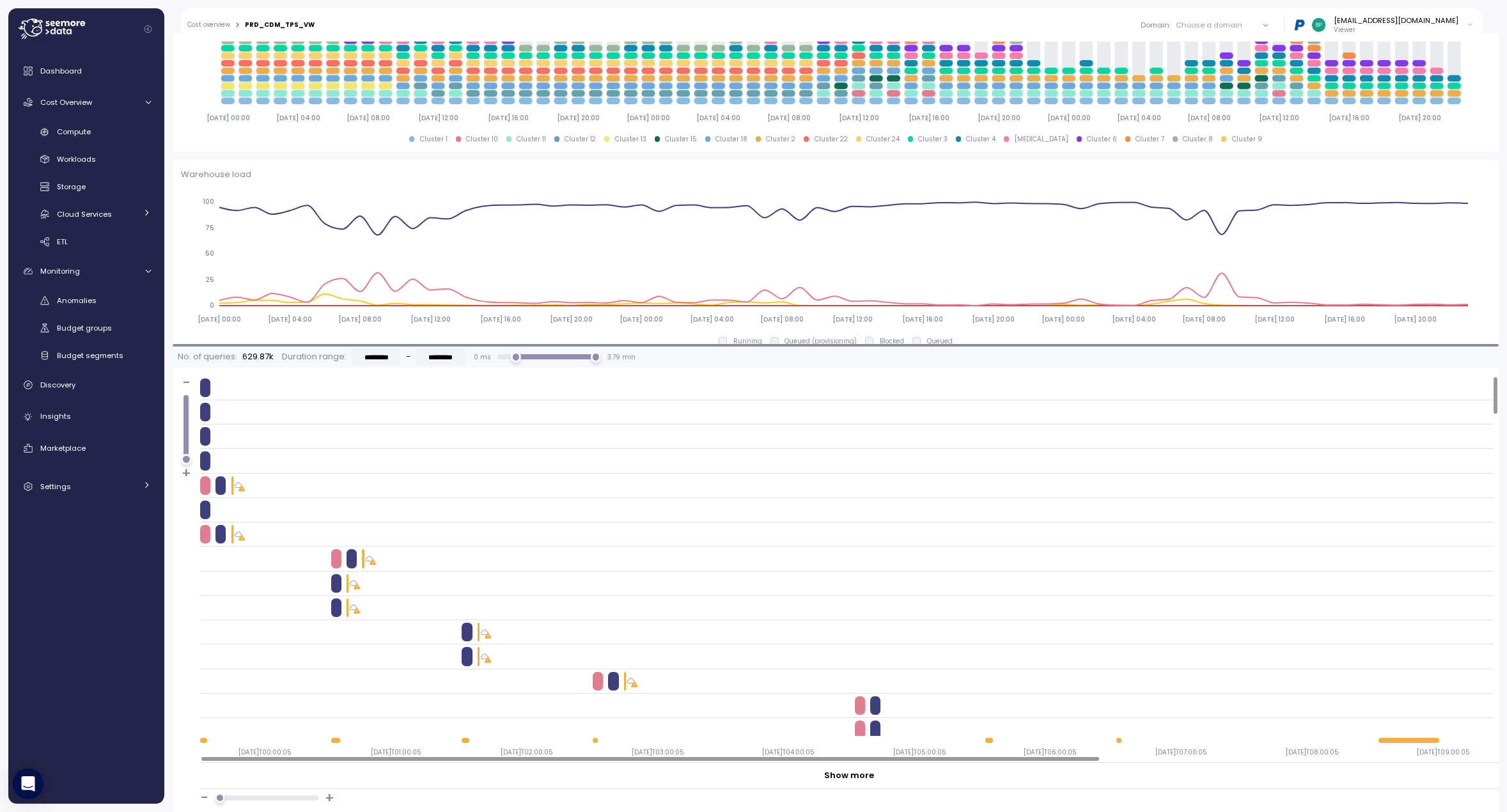
drag, startPoint x: 676, startPoint y: 565, endPoint x: 725, endPoint y: 326, distance: 244.0
click at [725, 344] on div at bounding box center [836, 345] width 1326 height 3
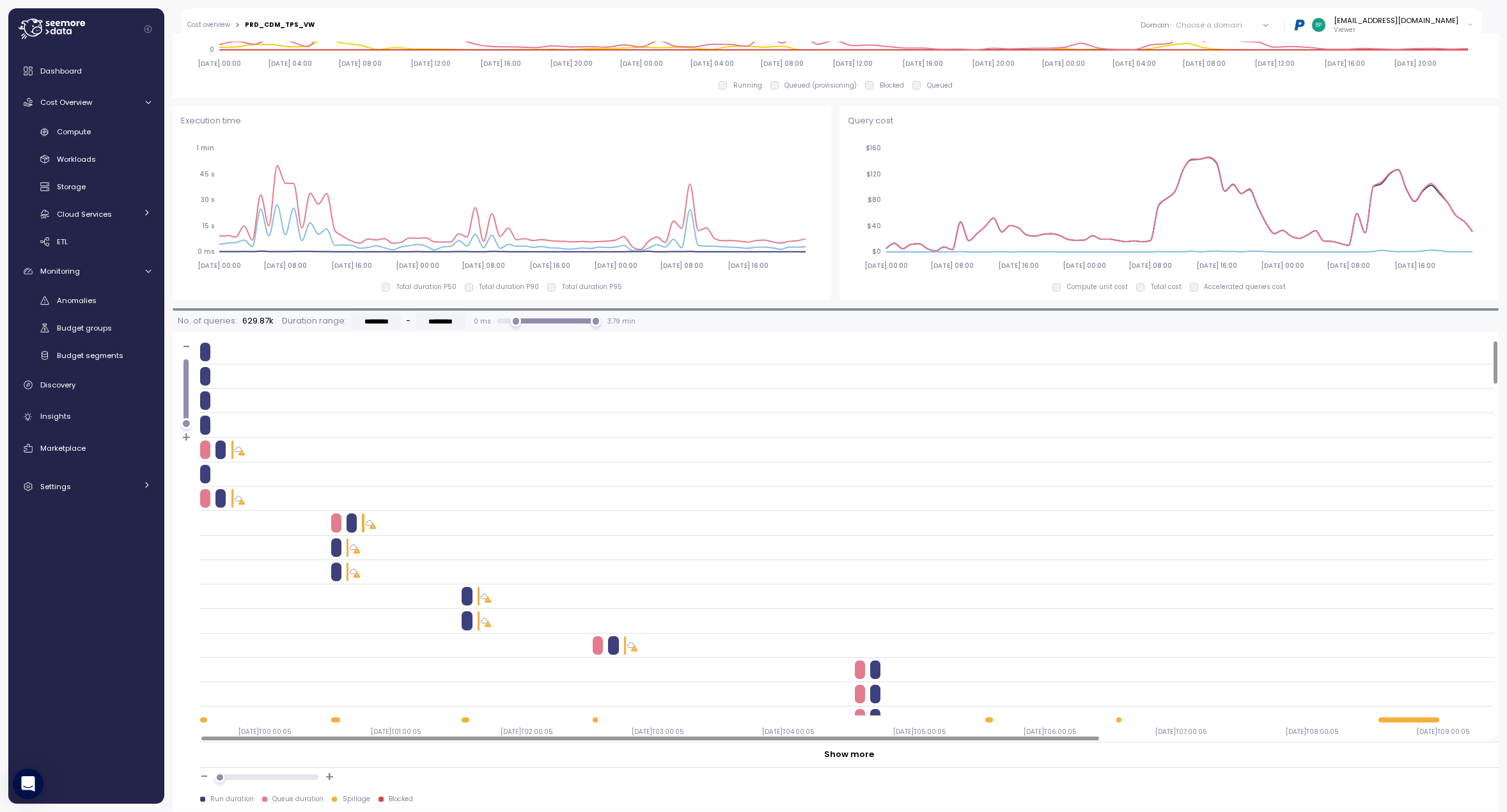
click at [797, 739] on div at bounding box center [651, 738] width 898 height 4
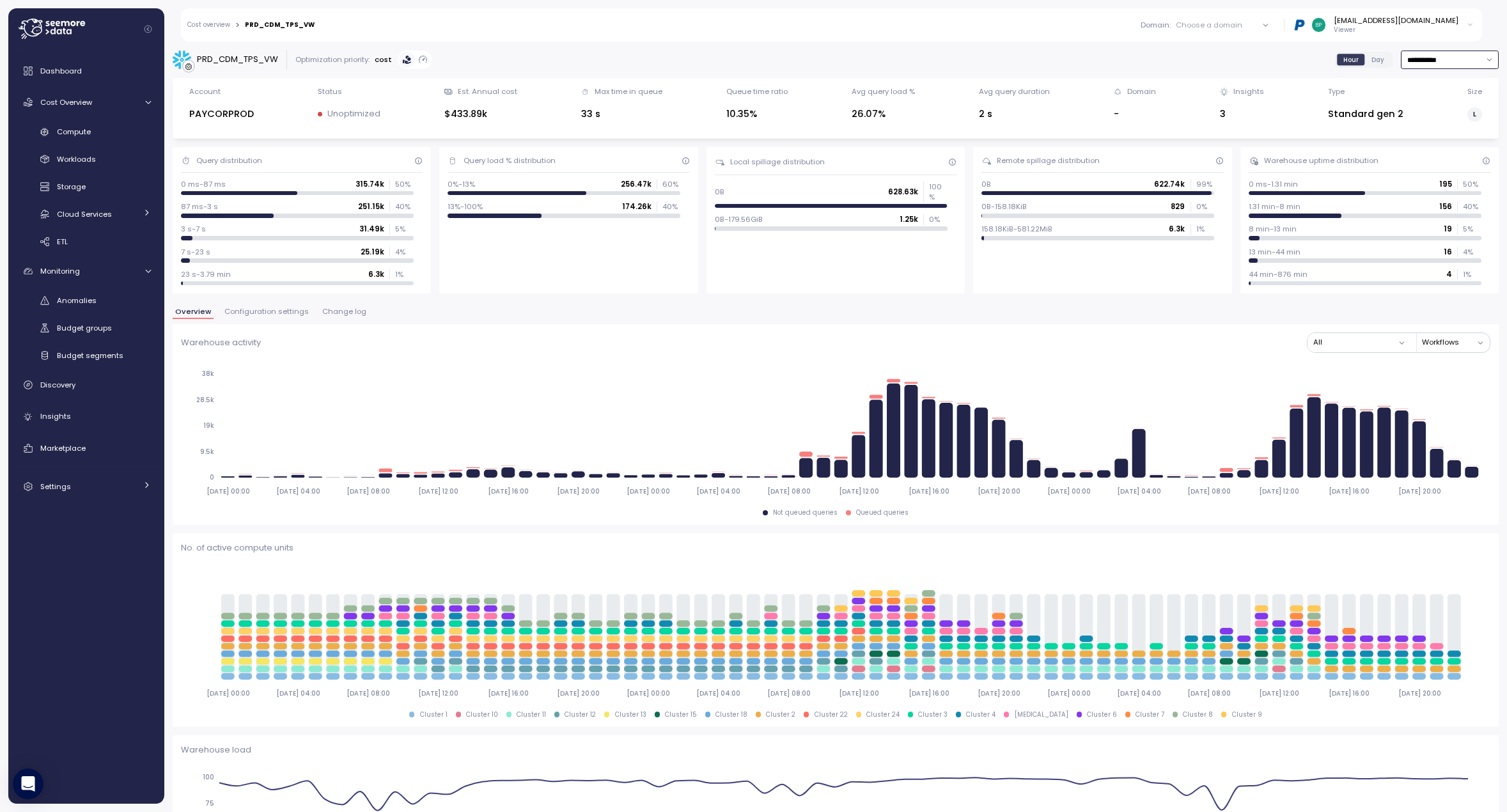
click at [1452, 61] on input "**********" at bounding box center [1449, 59] width 98 height 19
click at [1421, 83] on div "[DATE]" at bounding box center [1409, 84] width 23 height 10
type input "*********"
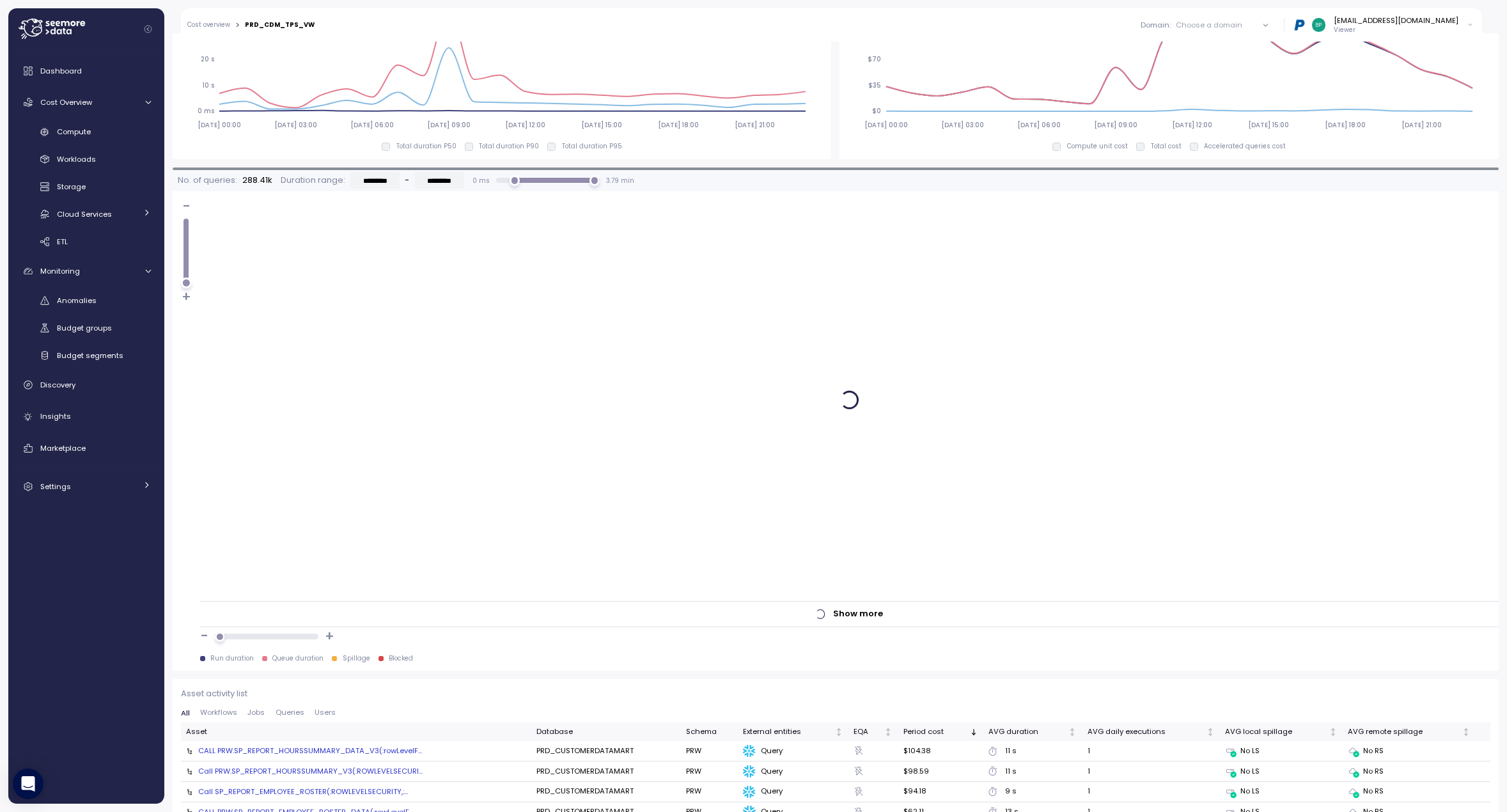
scroll to position [1151, 0]
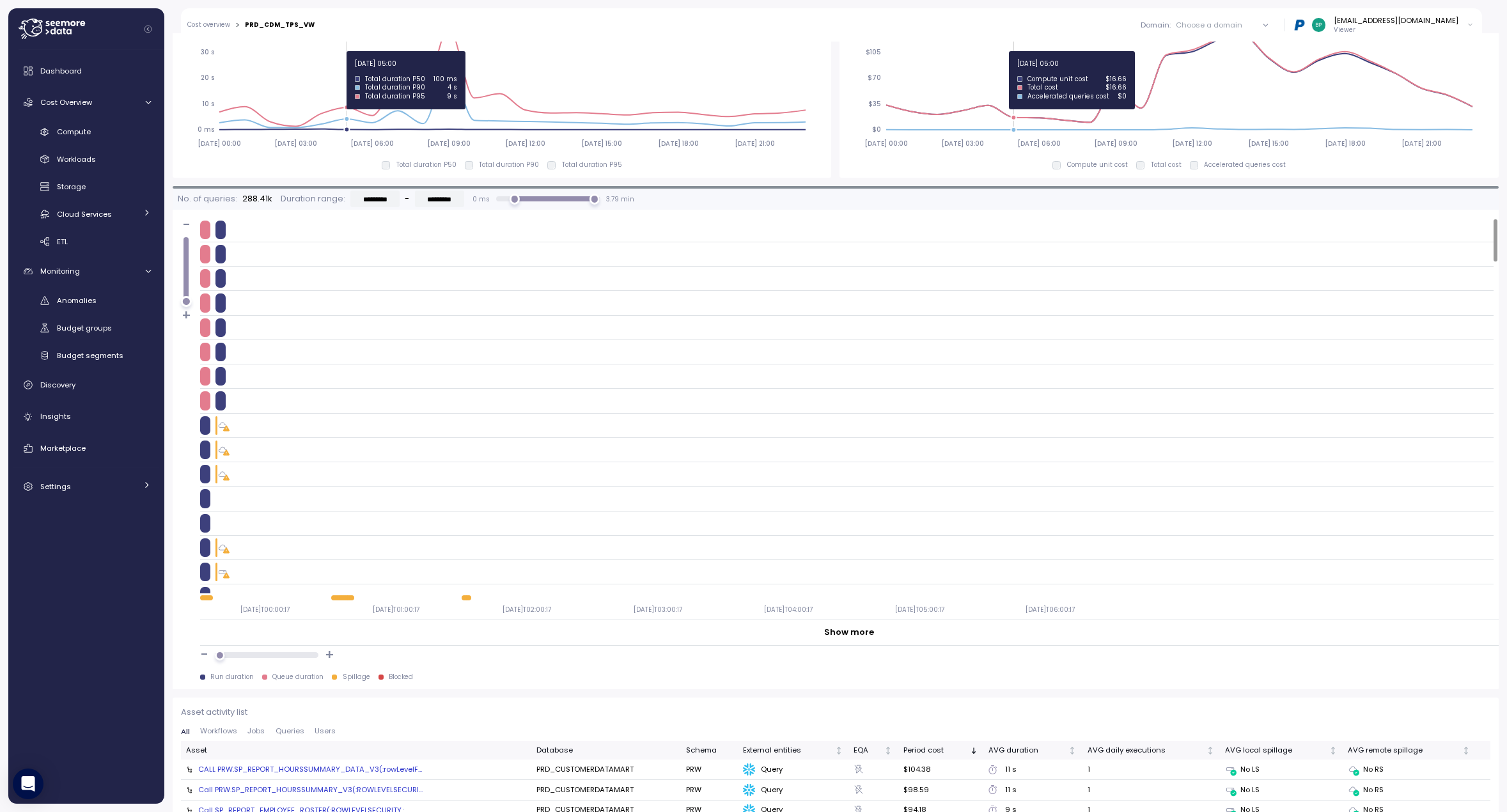
scroll to position [959, 0]
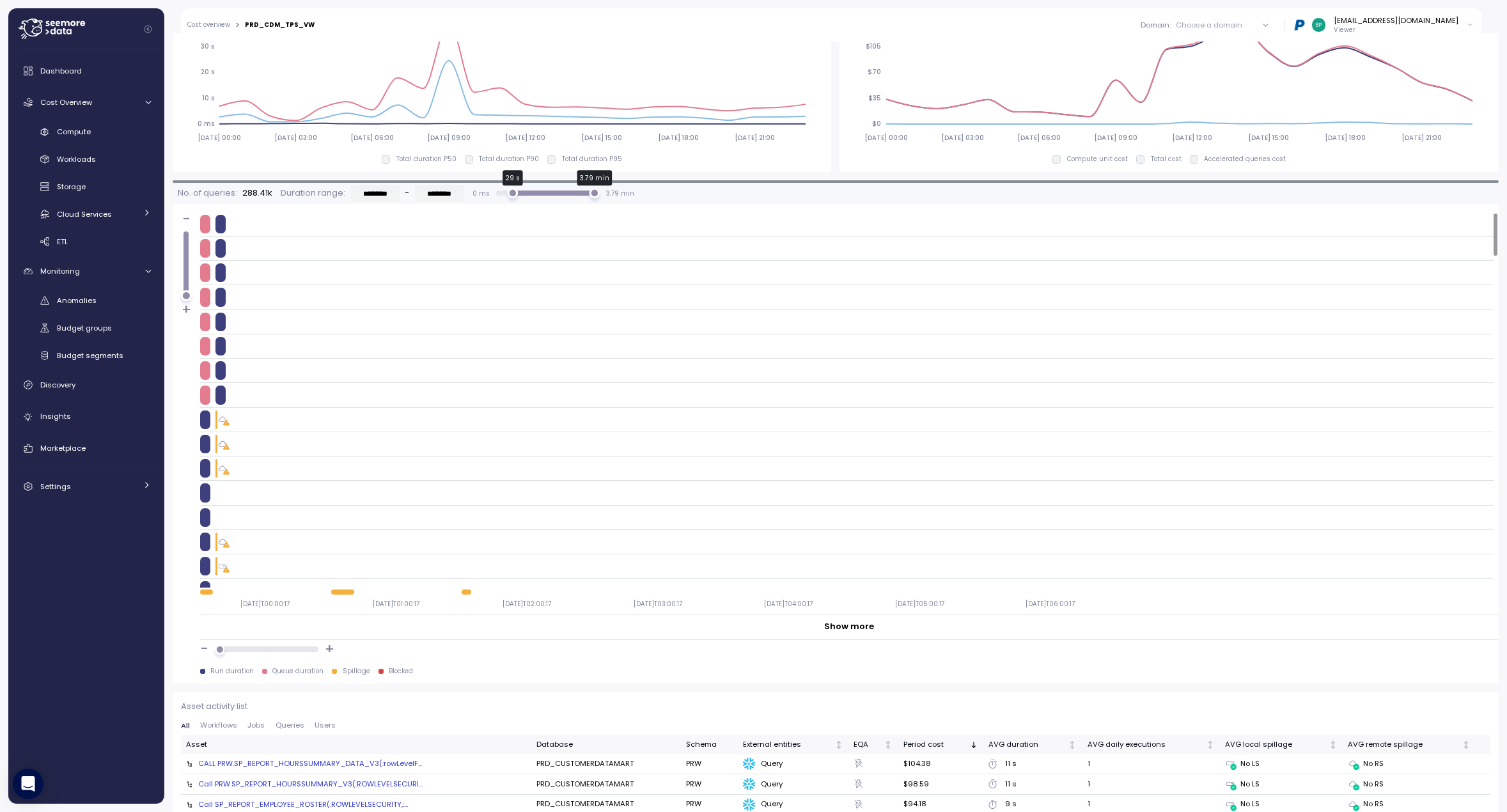
click at [508, 194] on div "29 s" at bounding box center [512, 194] width 11 height 11
click at [221, 220] on div at bounding box center [220, 224] width 10 height 19
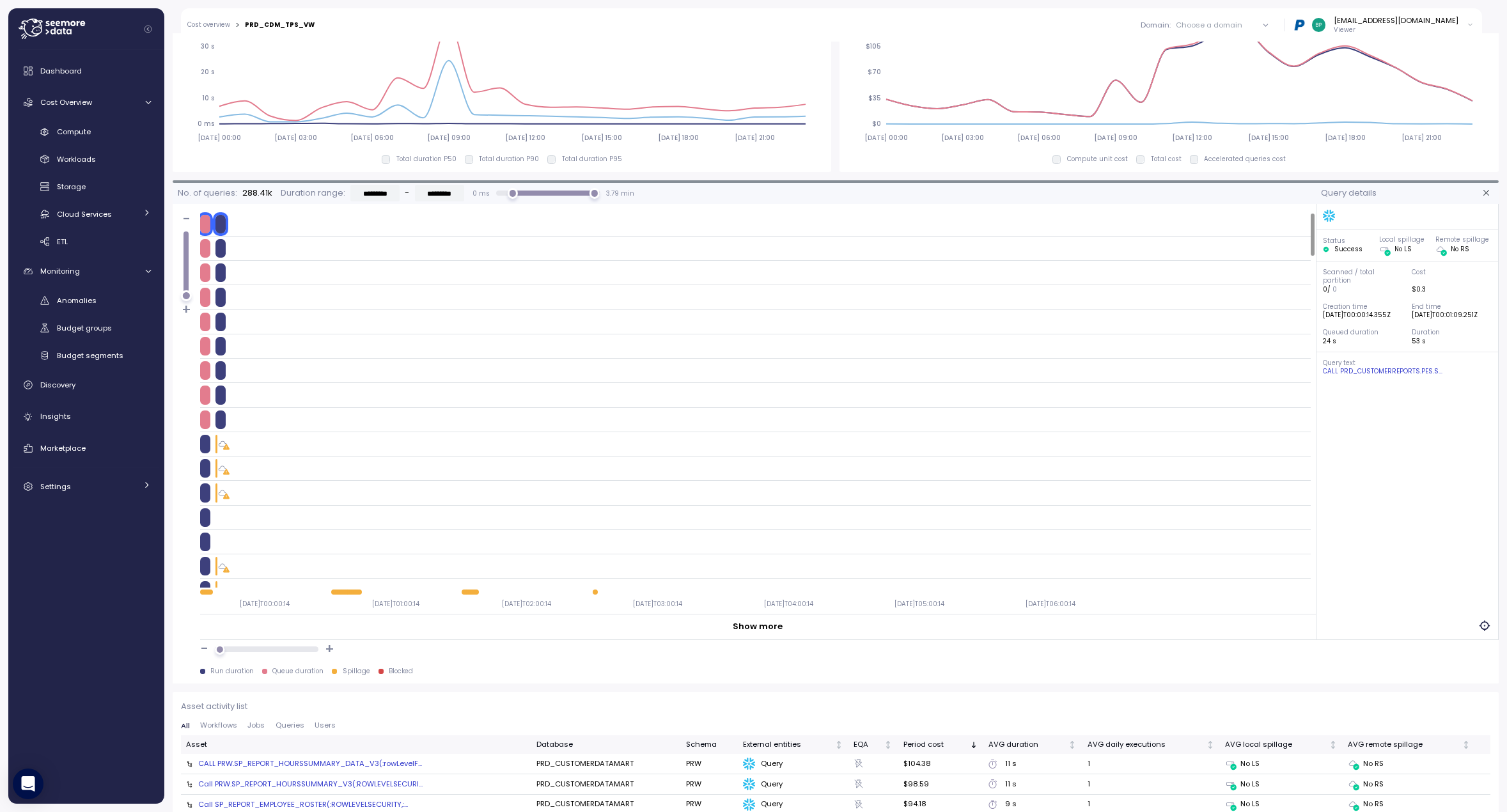
click at [221, 246] on div at bounding box center [220, 248] width 10 height 19
drag, startPoint x: 281, startPoint y: 648, endPoint x: 236, endPoint y: 592, distance: 71.8
click at [244, 642] on div "- +" at bounding box center [849, 649] width 1298 height 19
drag, startPoint x: 188, startPoint y: 296, endPoint x: 186, endPoint y: 358, distance: 62.0
click at [188, 380] on div "- + [DATE]T00:00:14 [DATE]T00:44:15 [DATE]T01:28:16 [DATE]T02:12:17 [DATE]T02:5…" at bounding box center [744, 421] width 1143 height 436
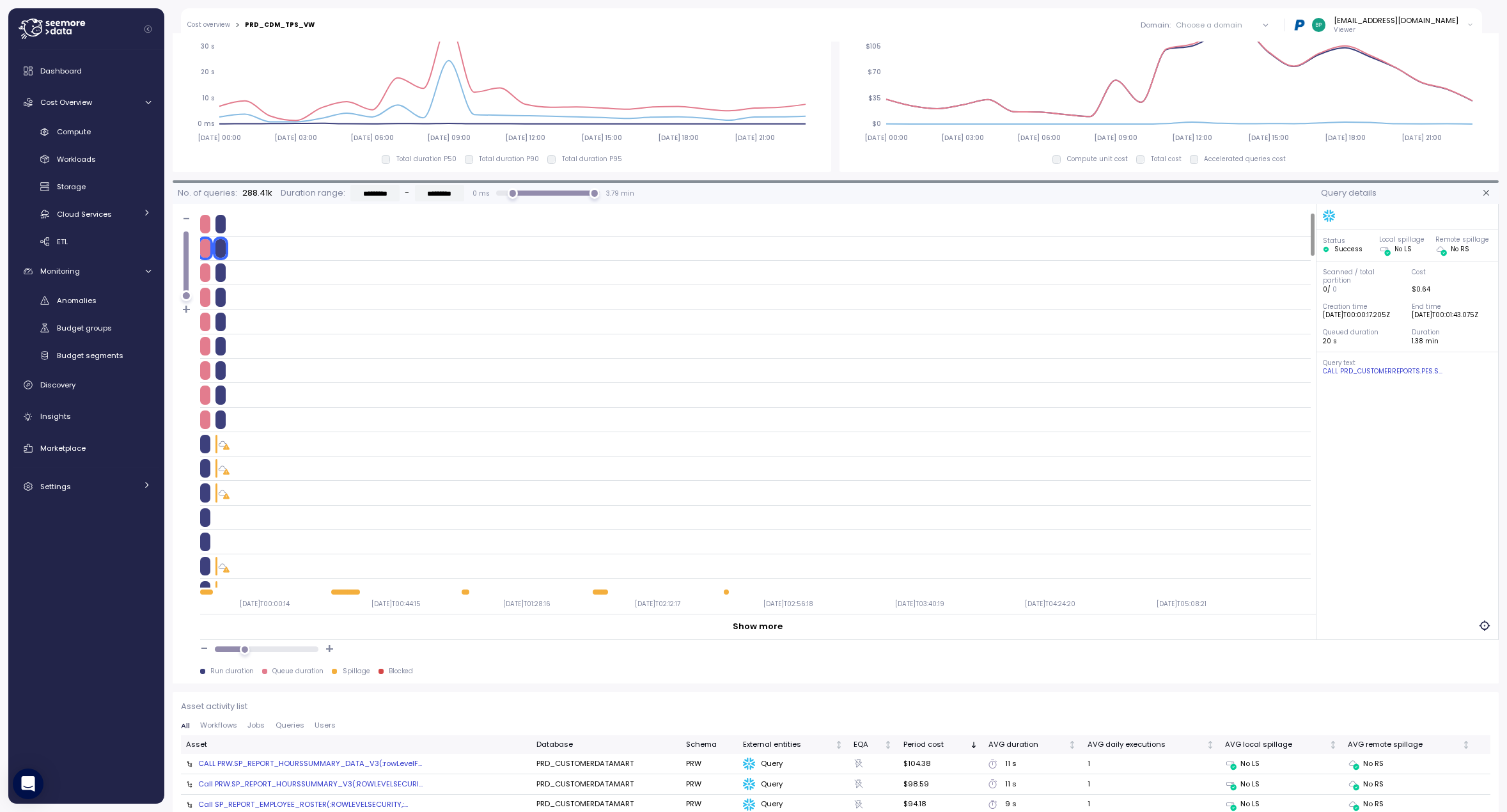
click at [186, 311] on h2 "+" at bounding box center [186, 308] width 10 height 13
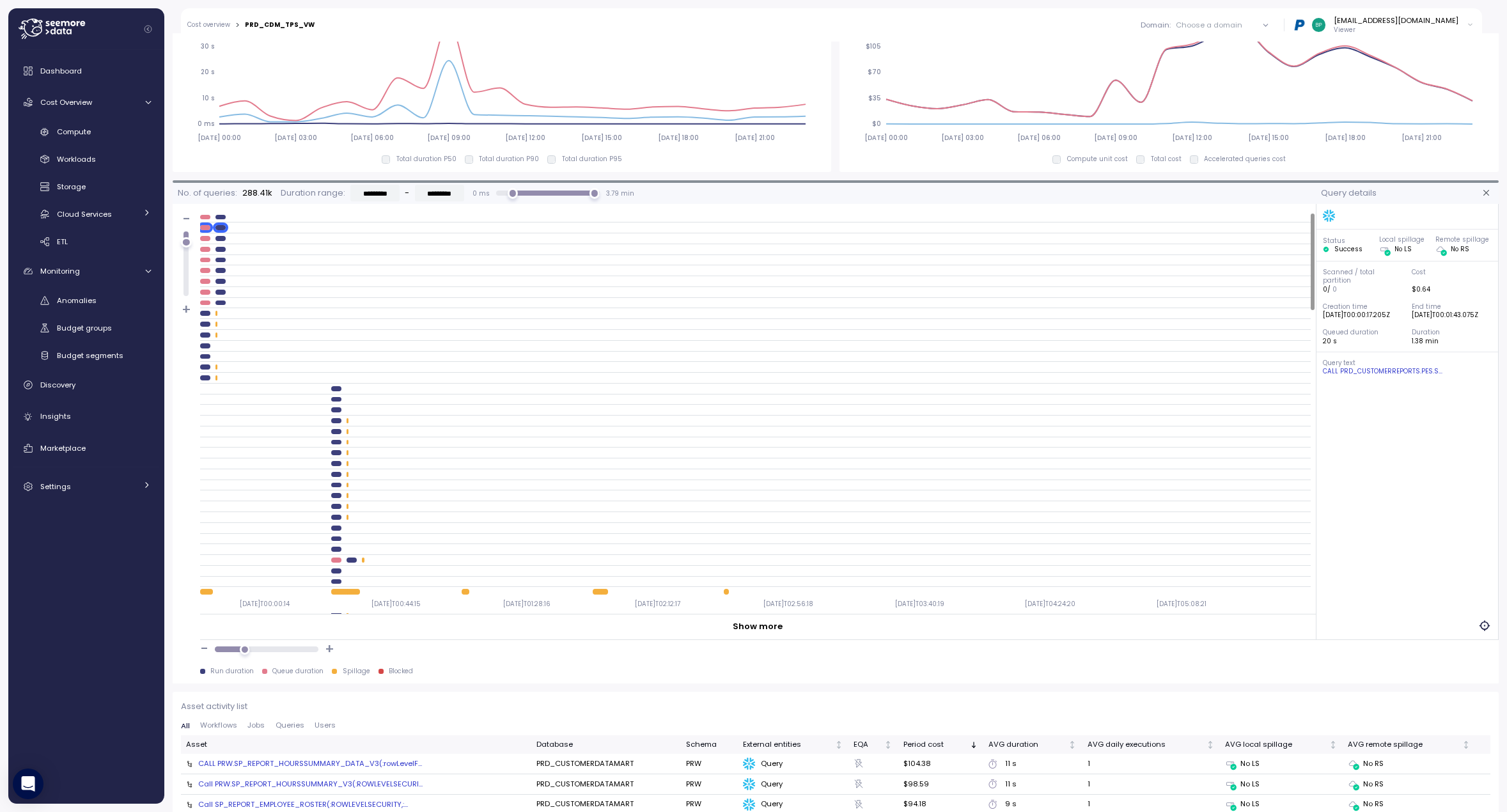
drag, startPoint x: 188, startPoint y: 295, endPoint x: 184, endPoint y: 243, distance: 52.2
click at [184, 243] on div at bounding box center [186, 242] width 10 height 10
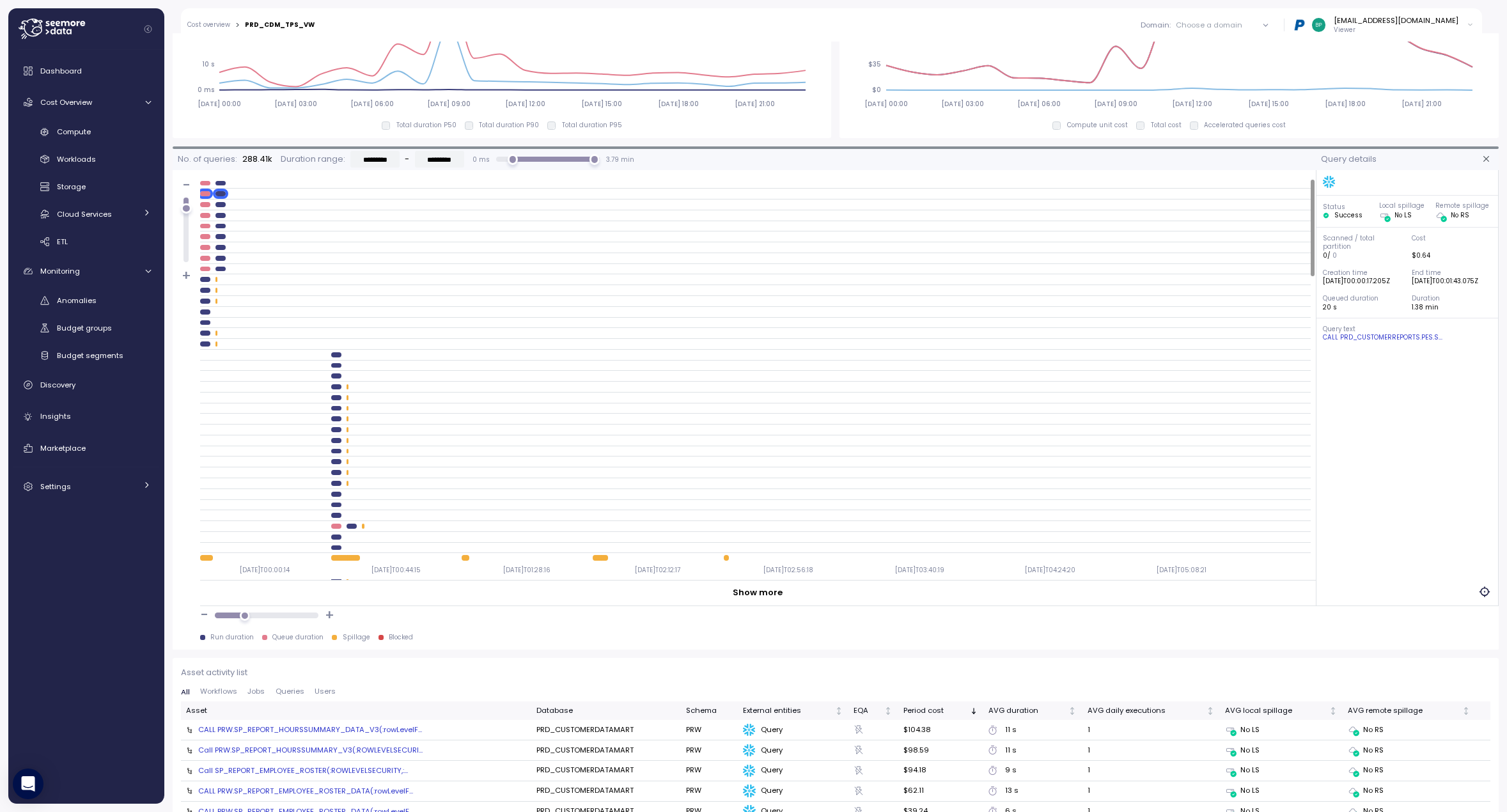
scroll to position [831, 0]
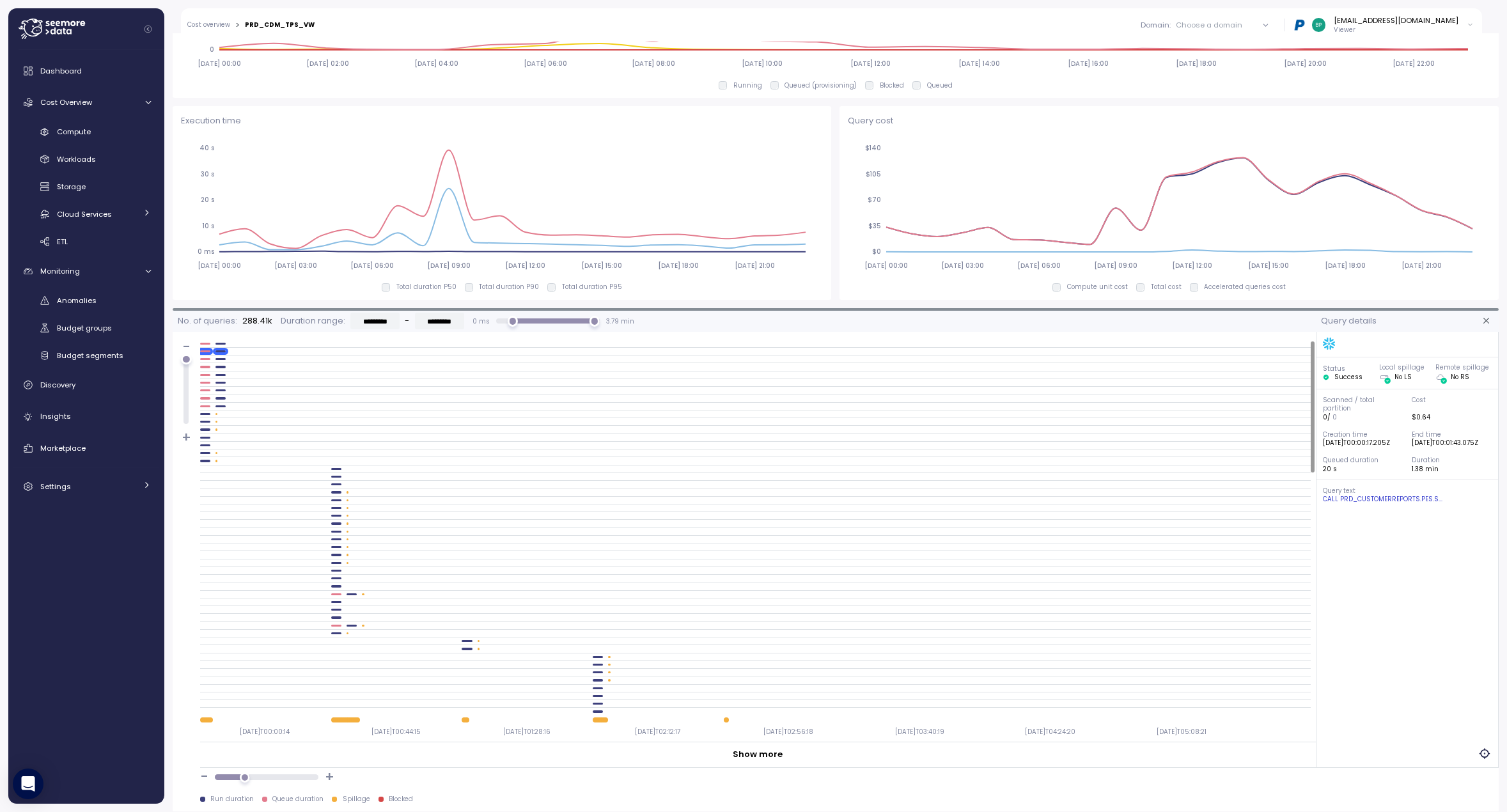
drag, startPoint x: 184, startPoint y: 369, endPoint x: 183, endPoint y: 354, distance: 15.0
click at [183, 354] on div at bounding box center [186, 358] width 10 height 10
drag, startPoint x: 506, startPoint y: 324, endPoint x: 541, endPoint y: 324, distance: 35.0
click at [518, 324] on div "29 s" at bounding box center [512, 320] width 10 height 10
type input "*********"
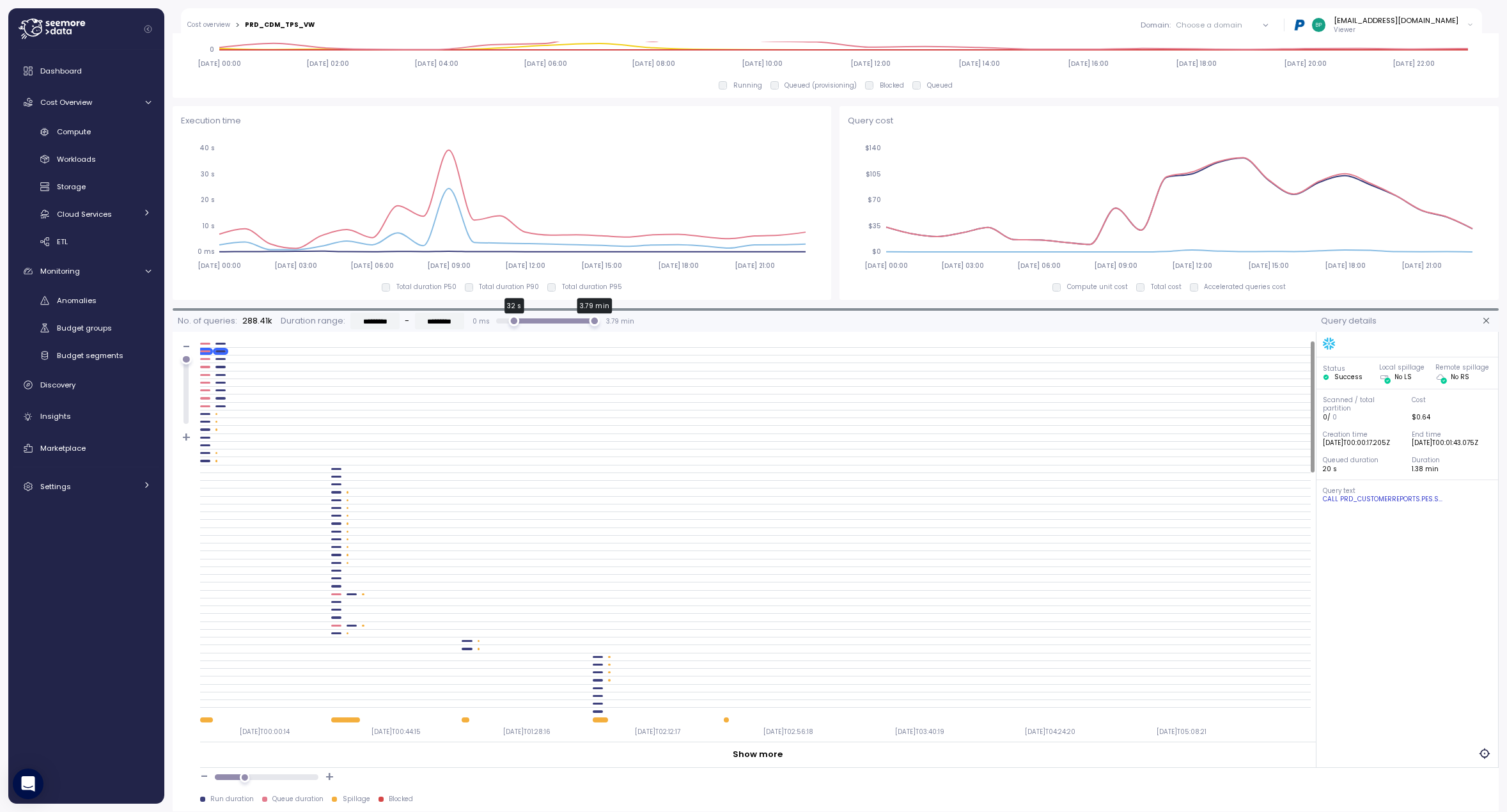
drag, startPoint x: 541, startPoint y: 323, endPoint x: 509, endPoint y: 321, distance: 32.1
click at [509, 321] on div "32 s" at bounding box center [514, 321] width 11 height 11
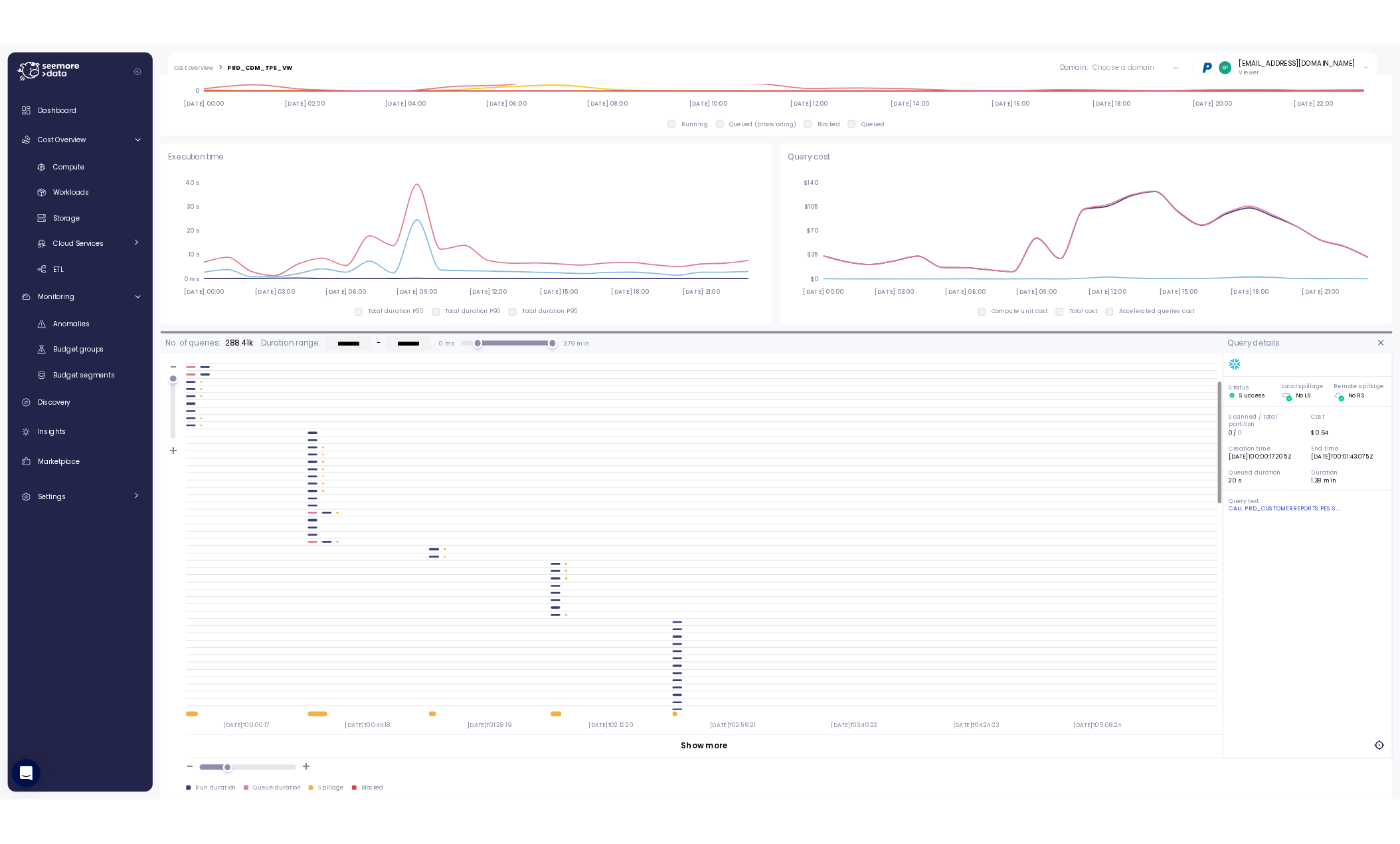
scroll to position [66, 0]
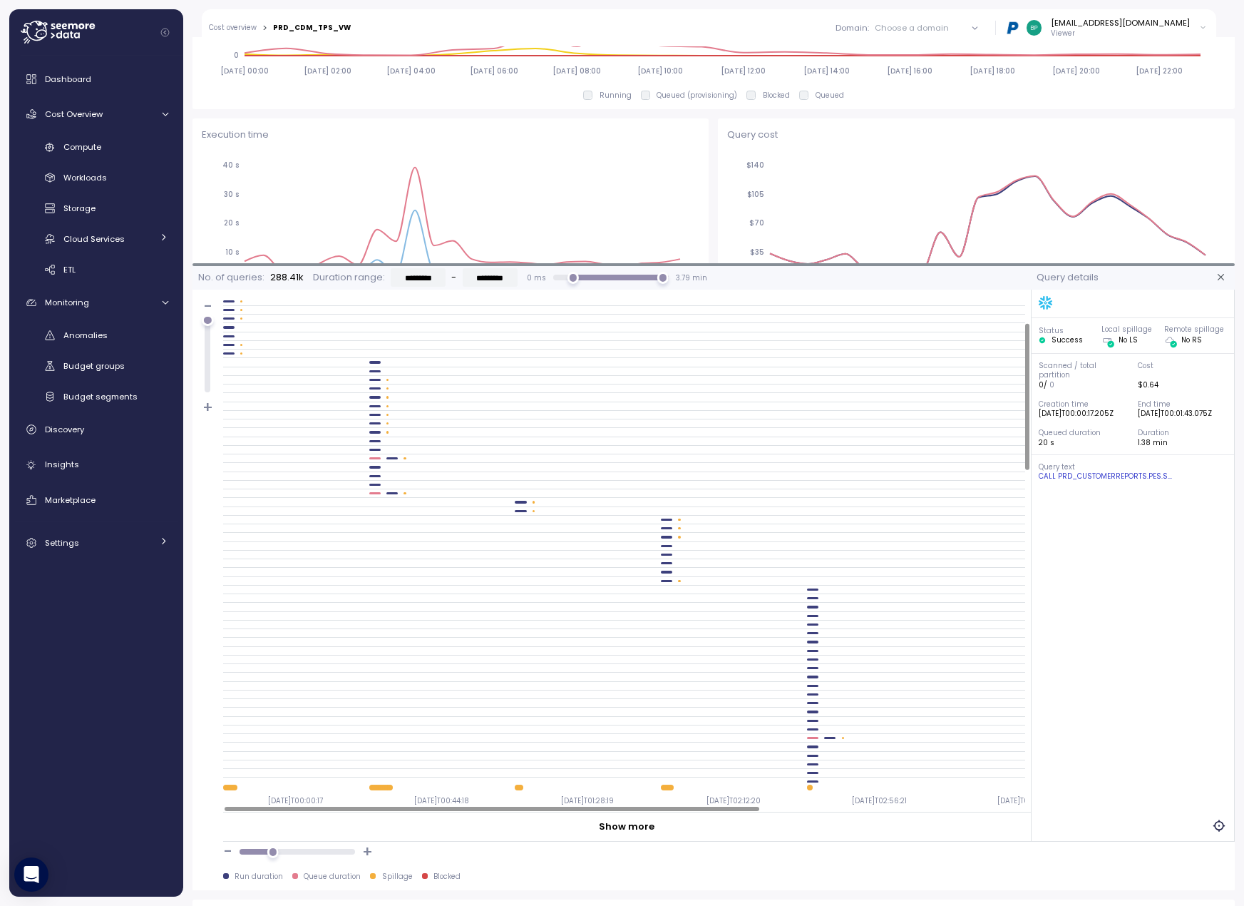
drag, startPoint x: 730, startPoint y: 346, endPoint x: 793, endPoint y: 247, distance: 117.3
click at [757, 263] on div at bounding box center [714, 264] width 1043 height 3
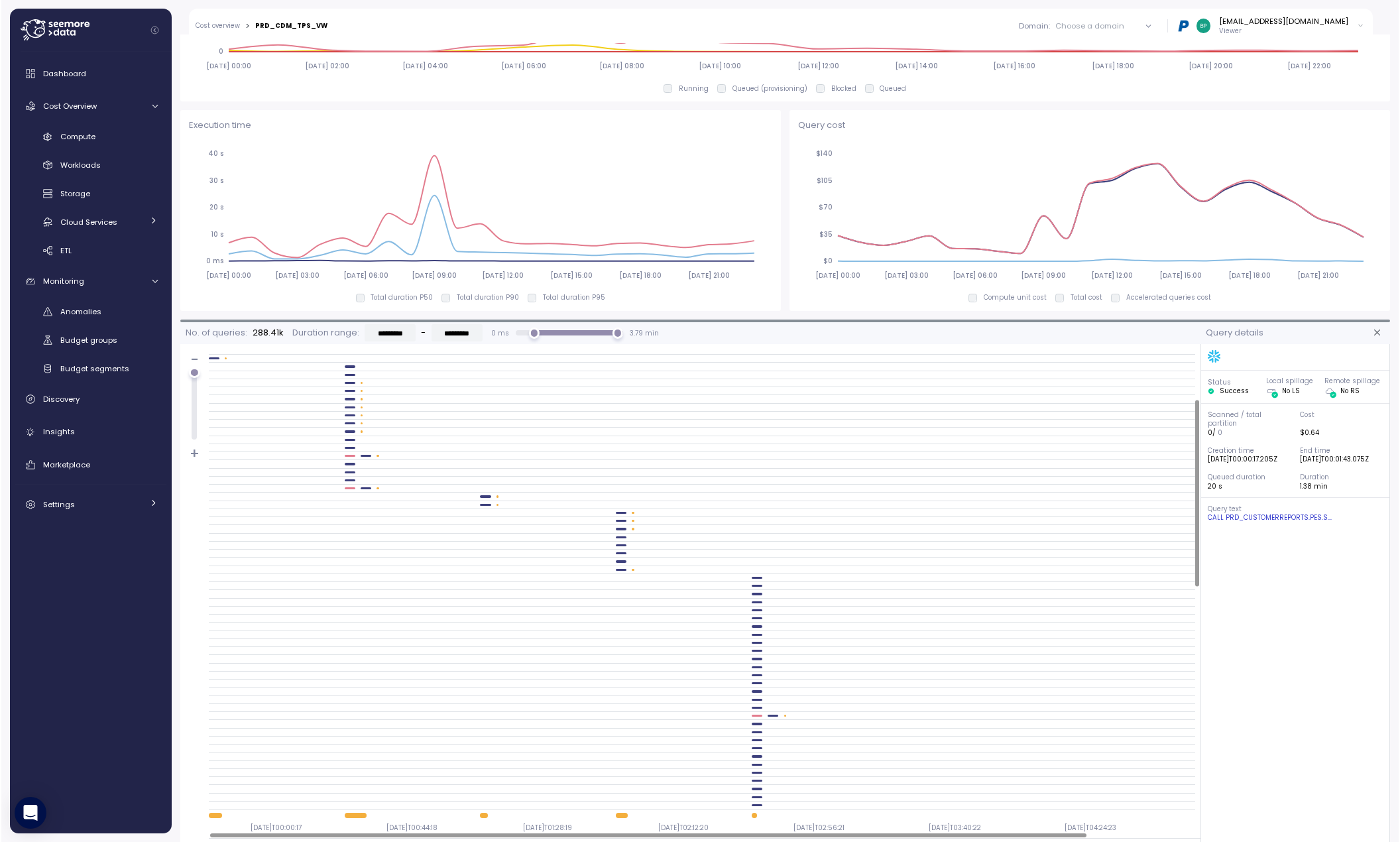
scroll to position [133, 0]
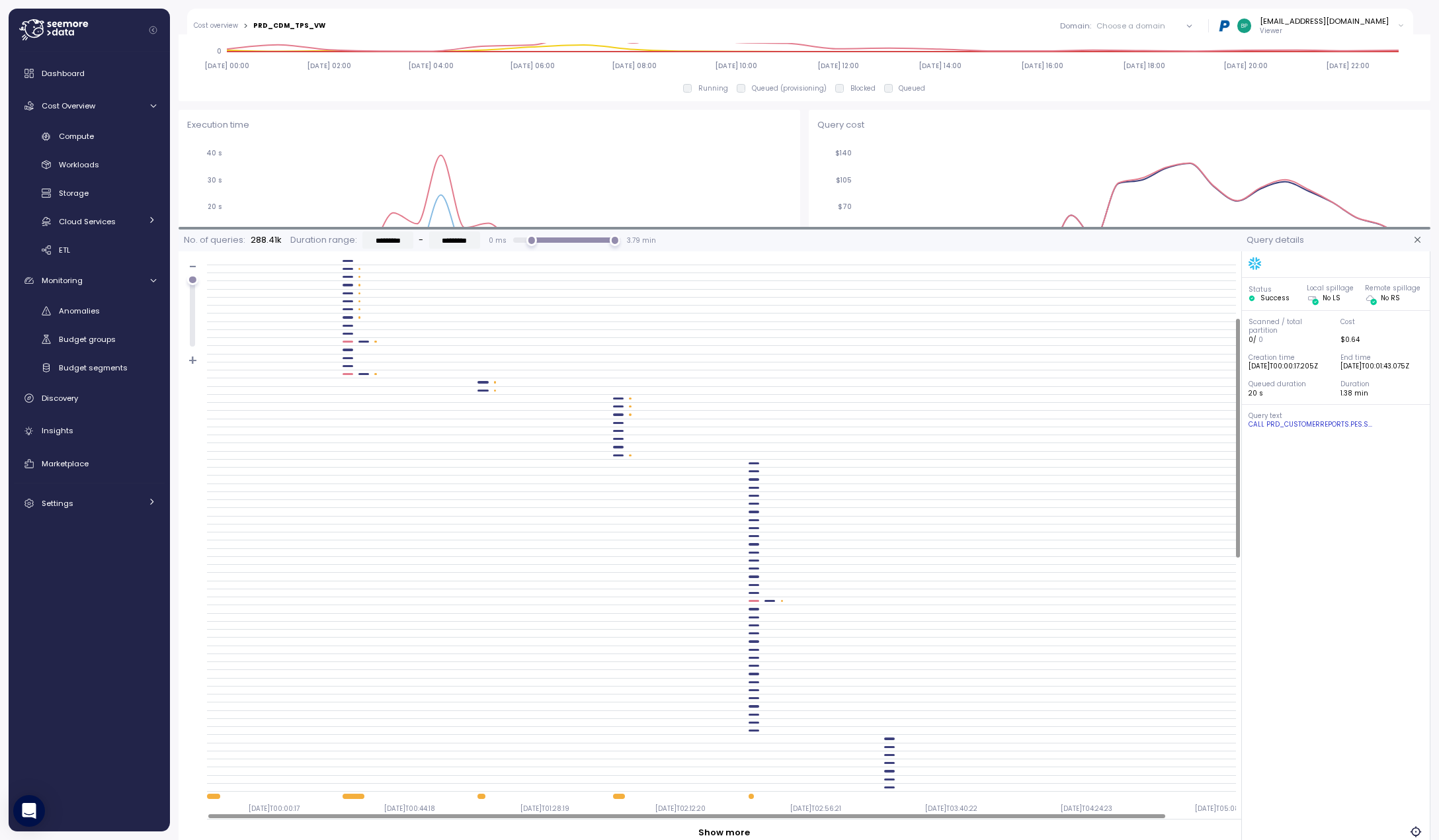
drag, startPoint x: 780, startPoint y: 320, endPoint x: 798, endPoint y: 228, distance: 93.7
click at [798, 228] on div at bounding box center [805, 228] width 1252 height 3
